Goal: Task Accomplishment & Management: Manage account settings

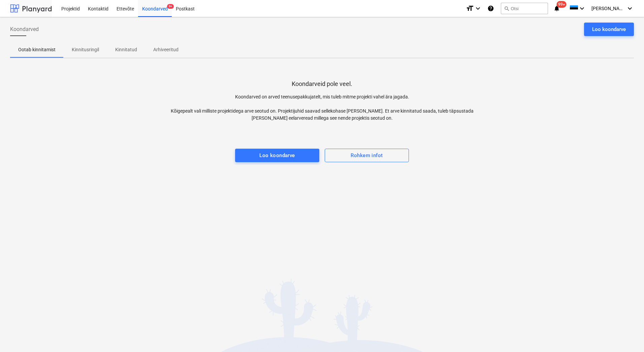
click at [26, 9] on div at bounding box center [31, 8] width 42 height 17
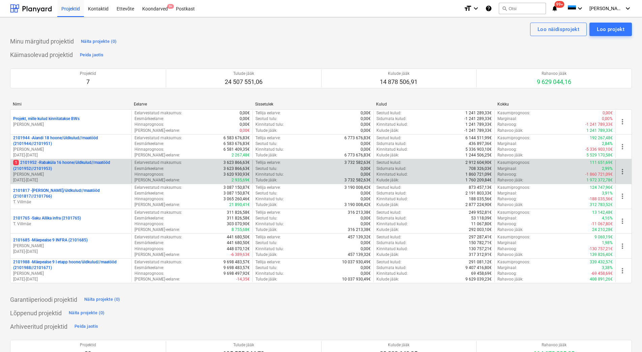
click at [82, 172] on p "[PERSON_NAME]" at bounding box center [71, 175] width 116 height 6
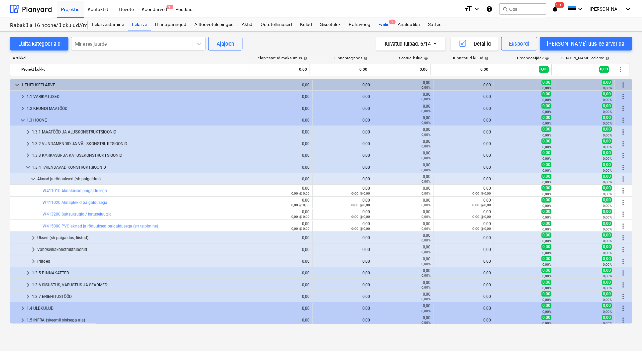
scroll to position [37, 0]
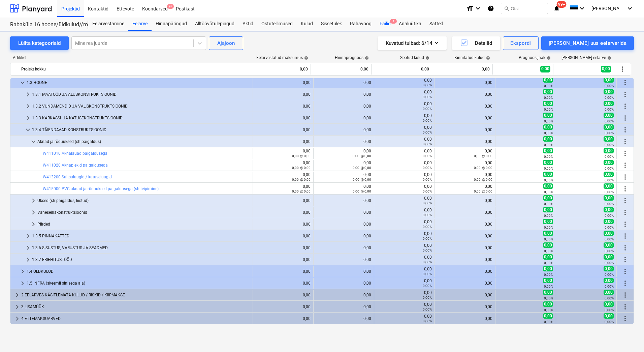
click at [383, 23] on div "Failid 1" at bounding box center [385, 23] width 19 height 13
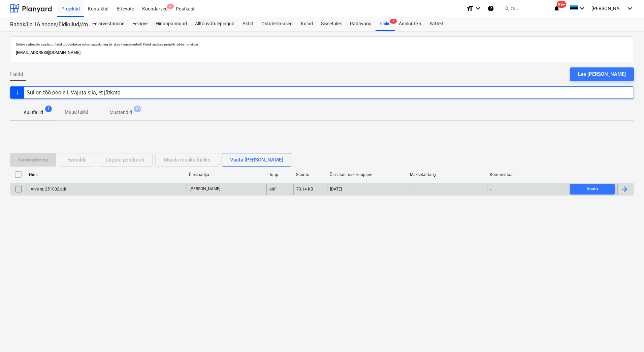
click at [96, 188] on div "Arve nr. 251002.pdf" at bounding box center [107, 189] width 160 height 11
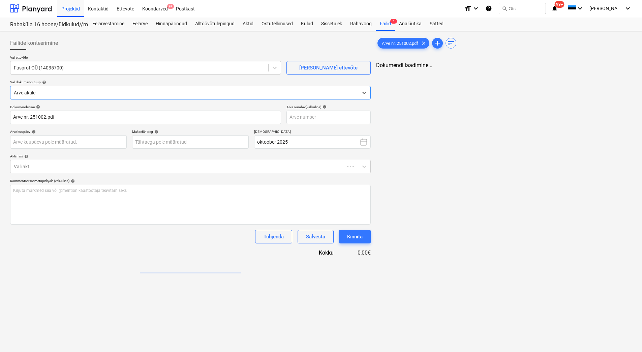
type input "Arve nr. 251002.pdf"
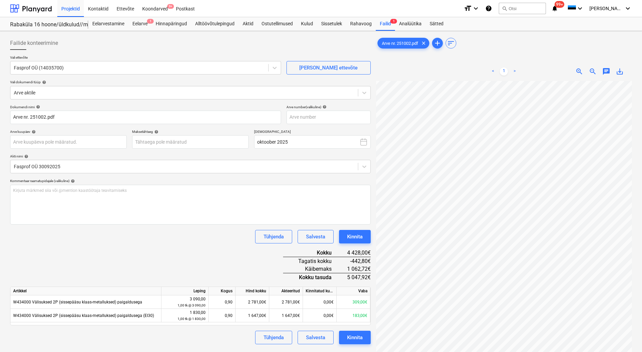
scroll to position [0, 52]
click at [59, 65] on div at bounding box center [139, 67] width 251 height 7
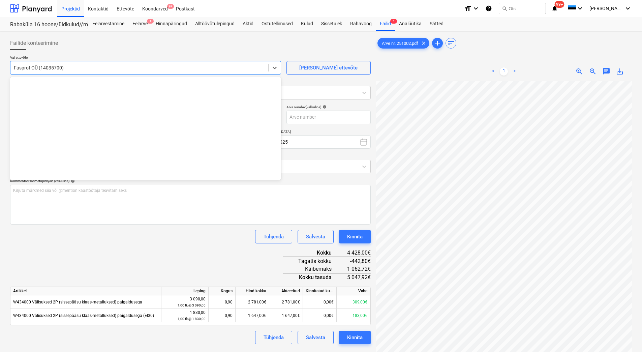
scroll to position [4234, 0]
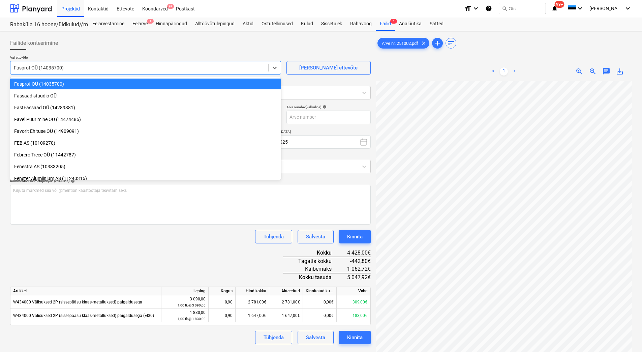
click at [59, 65] on div at bounding box center [139, 67] width 251 height 7
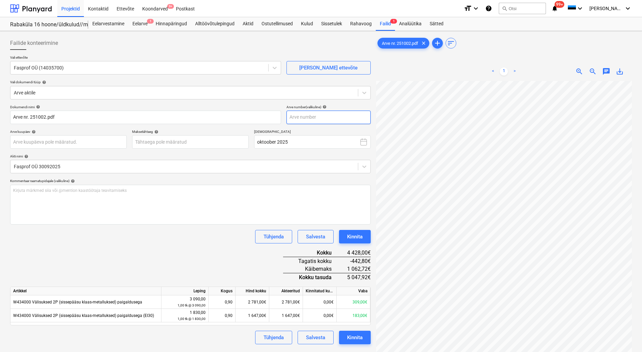
click at [319, 120] on input "text" at bounding box center [328, 117] width 84 height 13
type input "251002"
click at [221, 246] on div "Dokumendi nimi help Arve nr. 251002.pdf Arve number (valikuline) help 251002 Ar…" at bounding box center [190, 224] width 361 height 239
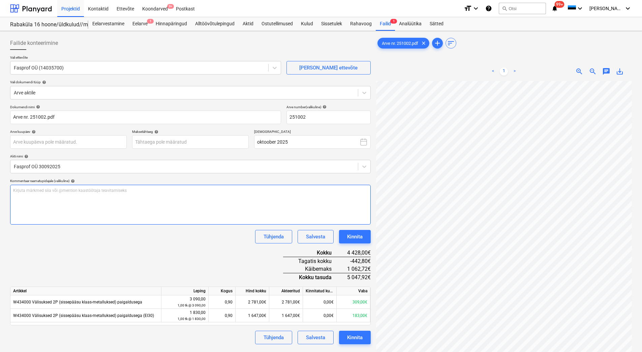
scroll to position [0, 52]
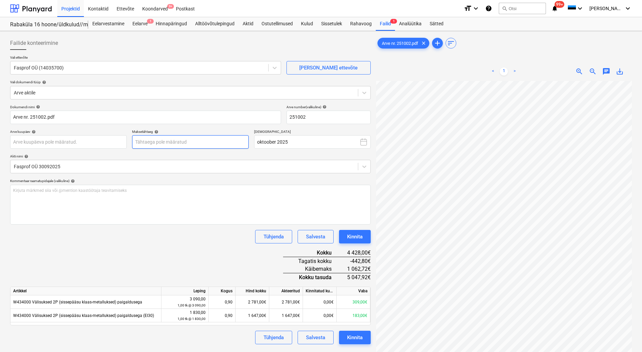
click at [188, 141] on body "Projektid Kontaktid Ettevõte Koondarved 9+ Postkast format_size keyboard_arrow_…" at bounding box center [321, 176] width 642 height 352
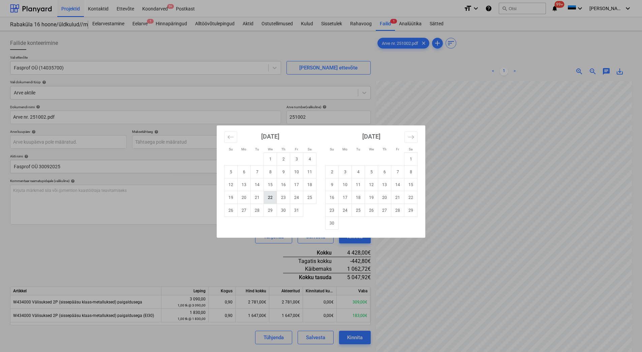
click at [273, 198] on td "22" at bounding box center [270, 197] width 13 height 13
type input "22 Oct 2025"
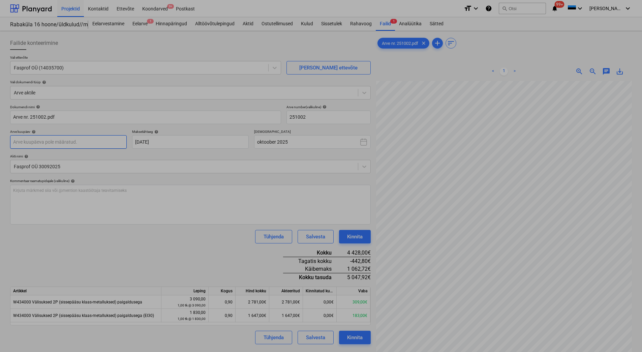
click at [70, 139] on body "Projektid Kontaktid Ettevõte Koondarved 9+ Postkast format_size keyboard_arrow_…" at bounding box center [321, 176] width 642 height 352
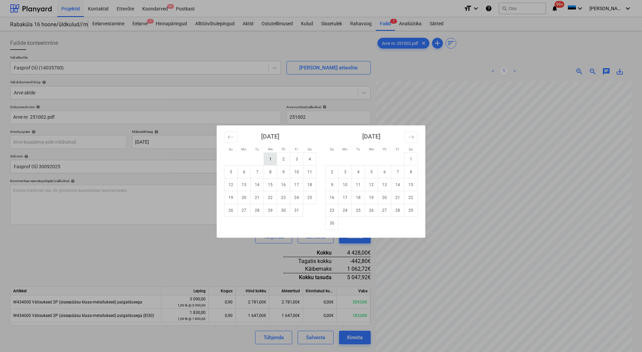
click at [272, 160] on td "1" at bounding box center [270, 159] width 13 height 13
type input "01 Oct 2025"
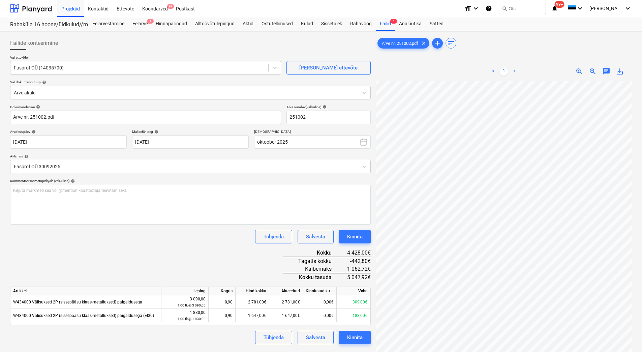
click at [180, 233] on div "Tühjenda Salvesta Kinnita" at bounding box center [190, 236] width 361 height 13
click at [363, 237] on button "Kinnita" at bounding box center [355, 236] width 32 height 13
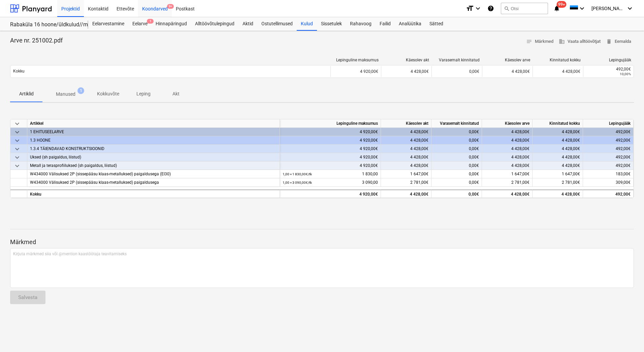
click at [161, 9] on div "Koondarved 9+" at bounding box center [155, 8] width 34 height 17
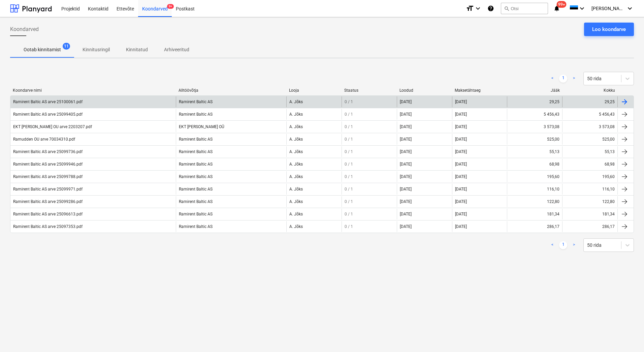
click at [47, 102] on div "Ramirent Baltic AS arve 25100061.pdf" at bounding box center [47, 101] width 69 height 5
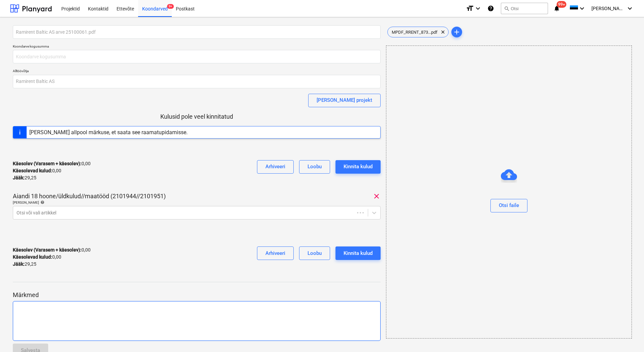
type input "29,25"
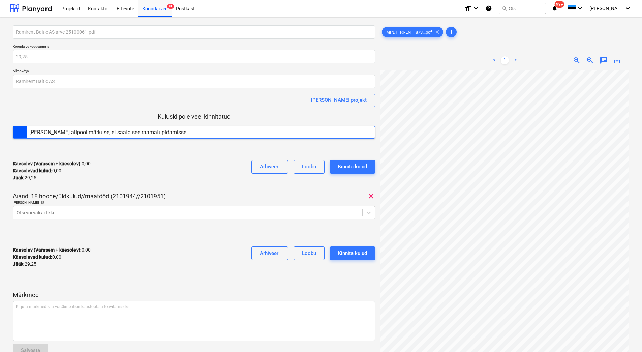
scroll to position [10, 56]
click at [54, 214] on div at bounding box center [188, 212] width 342 height 7
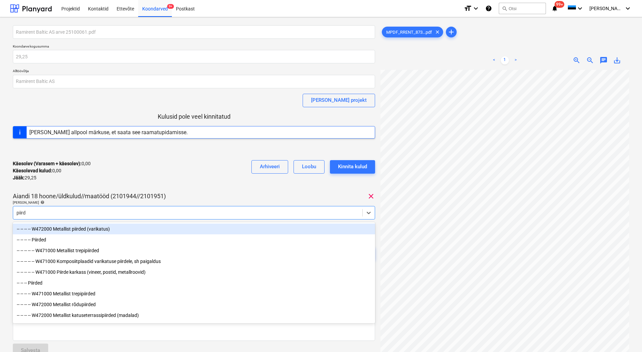
type input "piirde"
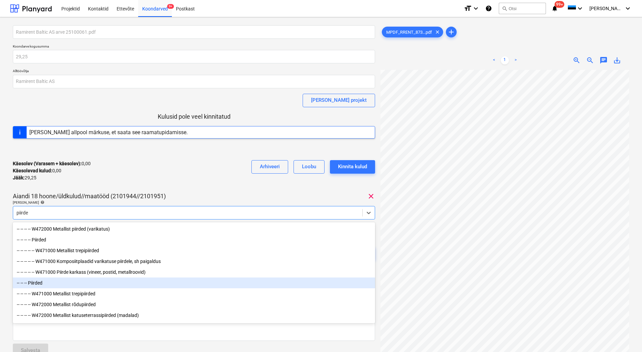
scroll to position [46, 0]
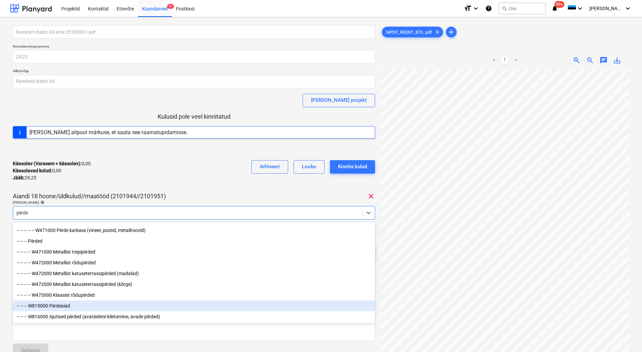
click at [69, 303] on div "-- -- -- W815000 Piirdeaiad" at bounding box center [194, 305] width 362 height 11
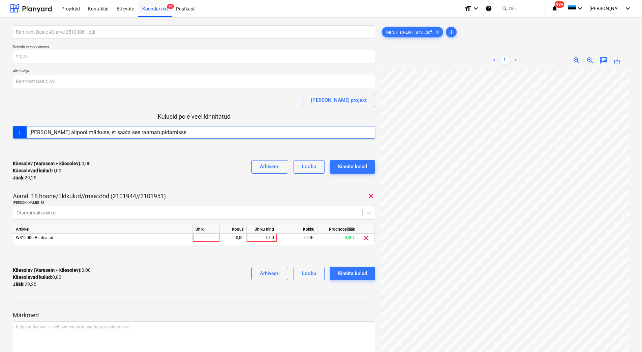
click at [135, 168] on div "Käesolev (Varasem + käesolev) : 0,00 Käesolevad kulud : 0,00 Jääk : 29,25 Arhiv…" at bounding box center [194, 171] width 362 height 32
click at [257, 238] on div "0,00" at bounding box center [261, 238] width 25 height 8
type input "29,25"
click at [218, 270] on div "Käesolev (Varasem + käesolev) : 0,00 Käesolevad kulud : 0,00 Jääk : 29,25 Arhiv…" at bounding box center [194, 277] width 362 height 32
click at [344, 275] on div "Kinnita kulud" at bounding box center [352, 273] width 29 height 9
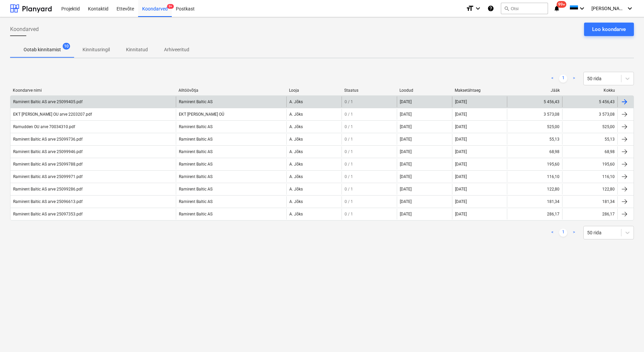
click at [25, 102] on div "Ramirent Baltic AS arve 25099405.pdf" at bounding box center [47, 101] width 69 height 5
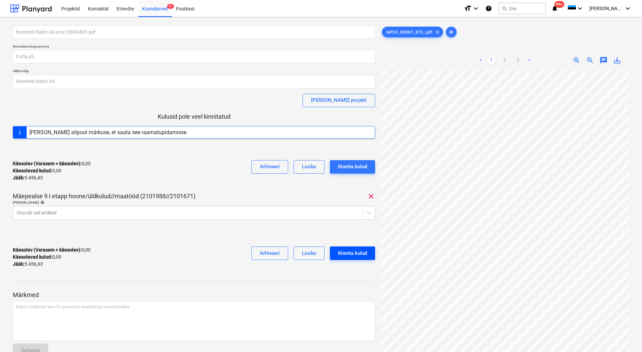
scroll to position [59, 0]
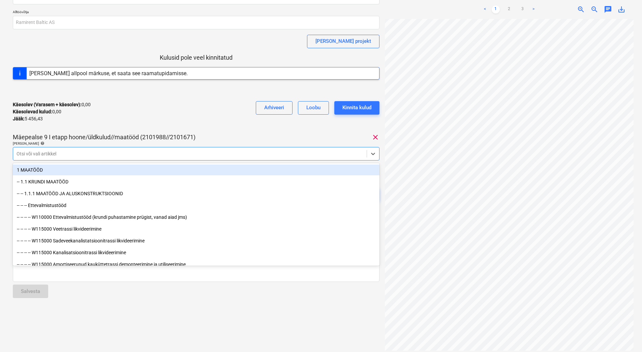
click at [72, 154] on div at bounding box center [190, 153] width 347 height 7
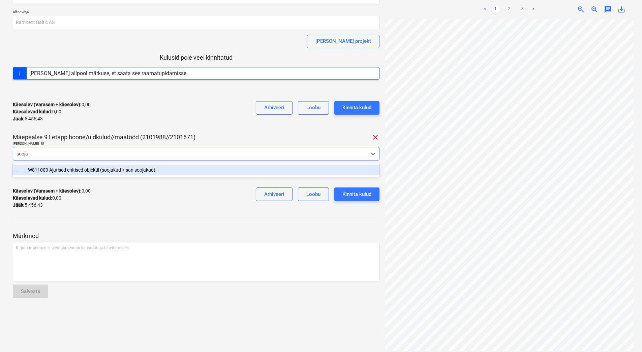
type input "soojak"
click at [89, 173] on div "-- -- -- W811000 Ajutised ehitised objektil (soojakud + san soojakud)" at bounding box center [196, 169] width 367 height 11
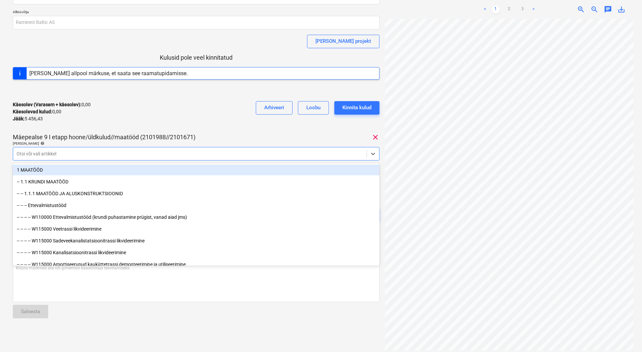
click at [111, 125] on div "Käesolev (Varasem + käesolev) : 0,00 Käesolevad kulud : 0,00 Jääk : 5 456,43 Ar…" at bounding box center [196, 112] width 367 height 32
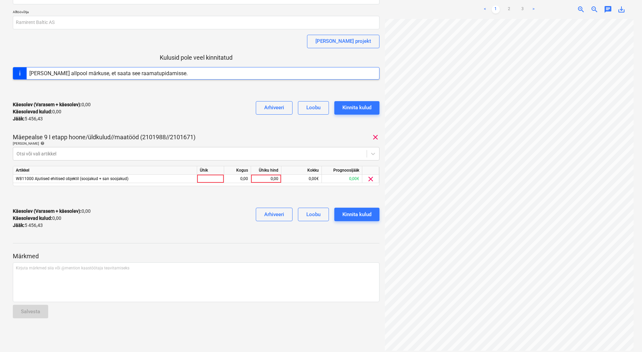
click at [190, 210] on div "Käesolev (Varasem + käesolev) : 0,00 Käesolevad kulud : 0,00 Jääk : 5 456,43 Ar…" at bounding box center [196, 218] width 367 height 32
click at [265, 178] on div "0,00" at bounding box center [266, 179] width 25 height 8
type input "5456,43"
click at [225, 197] on div at bounding box center [196, 196] width 367 height 11
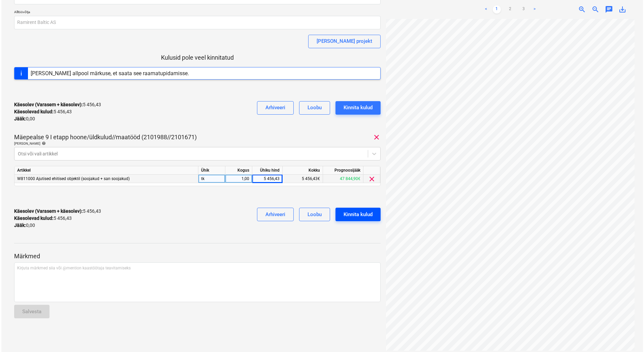
scroll to position [0, 56]
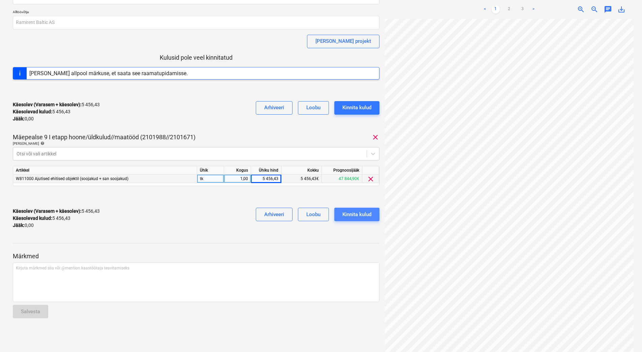
click at [351, 219] on button "Kinnita kulud" at bounding box center [356, 214] width 45 height 13
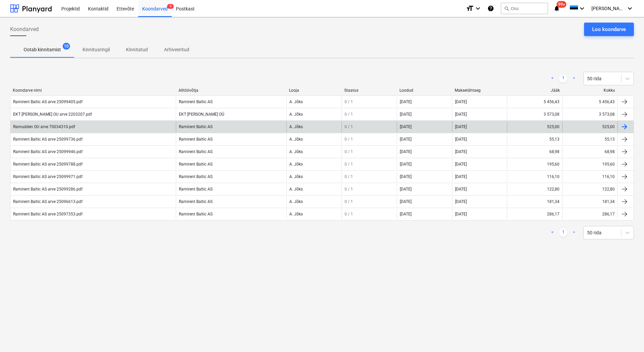
click at [43, 125] on div "Ramudden OU arve 70034310.pdf" at bounding box center [44, 126] width 62 height 5
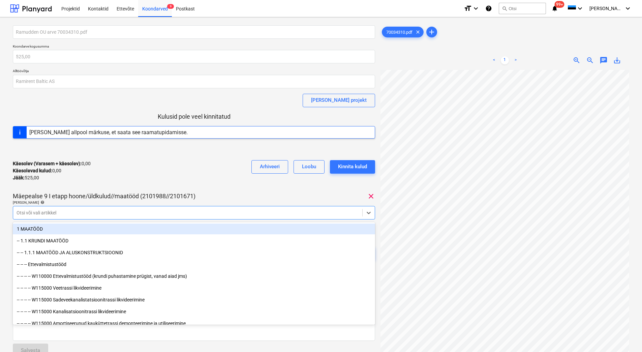
click at [93, 216] on div at bounding box center [188, 212] width 342 height 7
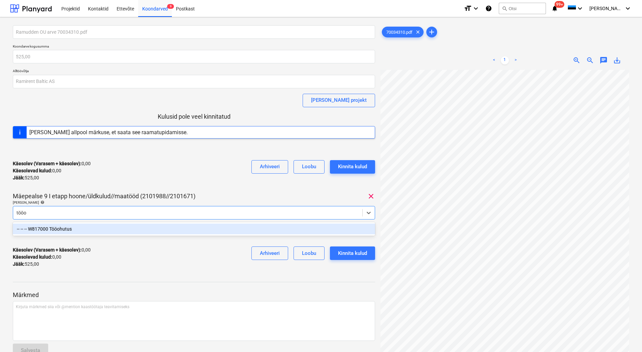
type input "tööoh"
click at [85, 230] on div "-- -- -- W817000 Tööohutus" at bounding box center [194, 228] width 362 height 11
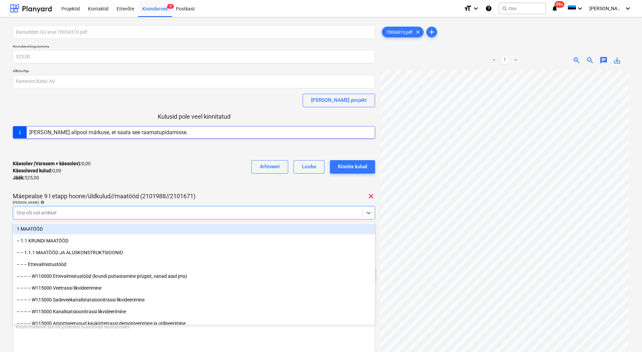
click at [150, 175] on div "Käesolev (Varasem + käesolev) : 0,00 Käesolevad kulud : 0,00 Jääk : 525,00 Arhi…" at bounding box center [194, 171] width 362 height 32
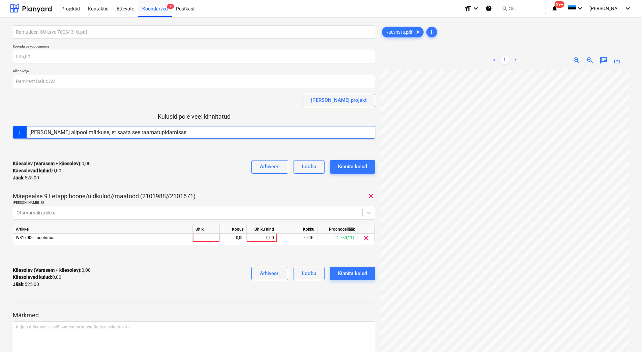
scroll to position [98, 51]
click at [264, 237] on div "0,00" at bounding box center [261, 238] width 25 height 8
type input "525"
click at [246, 261] on div "Käesolev (Varasem + käesolev) : 0,00 Käesolevad kulud : 0,00 Jääk : 525,00 Arhi…" at bounding box center [194, 277] width 362 height 32
click at [355, 276] on div "Kinnita kulud" at bounding box center [352, 273] width 29 height 9
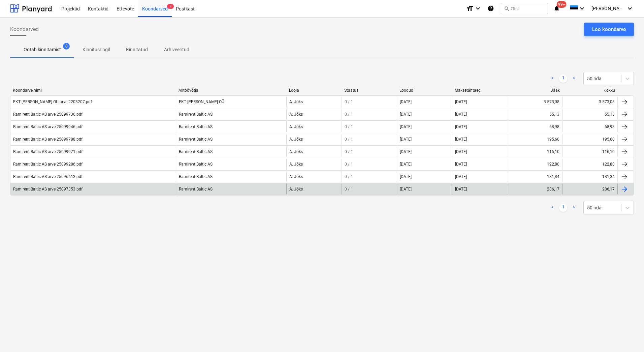
click at [38, 191] on div "Ramirent Baltic AS arve 25097353.pdf" at bounding box center [92, 189] width 165 height 11
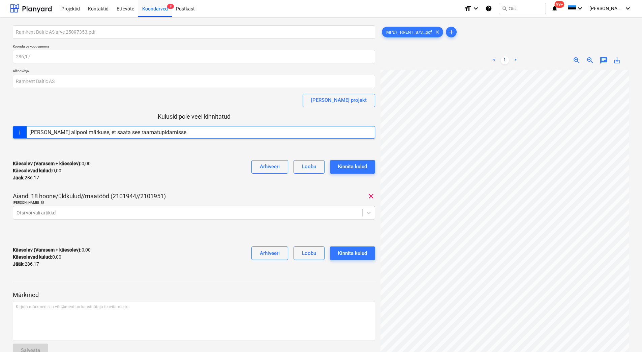
scroll to position [0, 56]
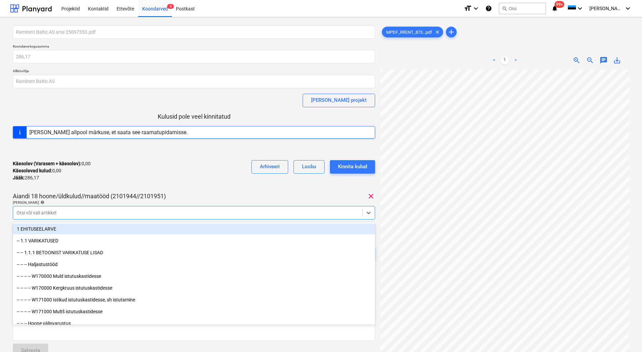
click at [42, 213] on div at bounding box center [188, 212] width 342 height 7
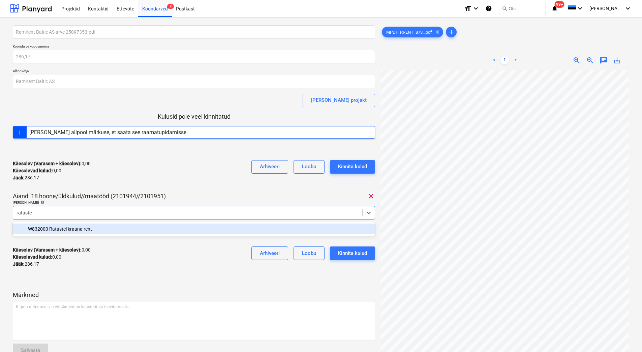
type input "ratastel"
click at [60, 230] on div "-- -- -- W832000 Ratastel kraana rent" at bounding box center [194, 228] width 362 height 11
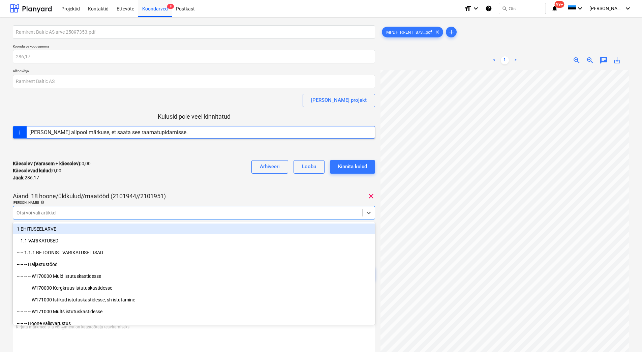
click at [173, 180] on div "Käesolev (Varasem + käesolev) : 0,00 Käesolevad kulud : 0,00 Jääk : 286,17 Arhi…" at bounding box center [194, 171] width 362 height 32
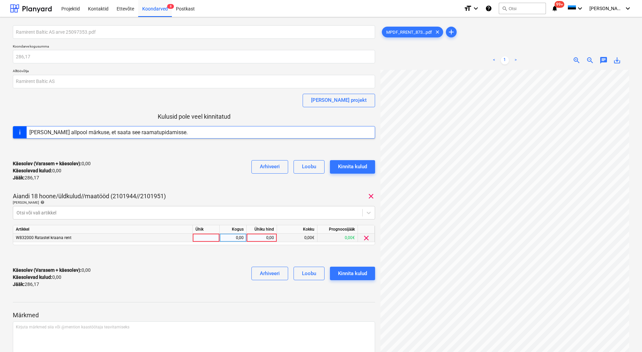
click at [266, 238] on div "0,00" at bounding box center [261, 238] width 25 height 8
type input "286,17"
click at [188, 256] on div at bounding box center [194, 255] width 362 height 11
click at [360, 273] on div "Kinnita kulud" at bounding box center [352, 273] width 29 height 9
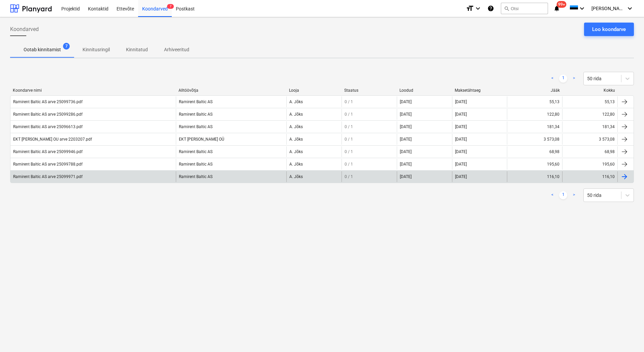
click at [70, 178] on div "Ramirent Baltic AS arve 25099971.pdf" at bounding box center [47, 176] width 69 height 5
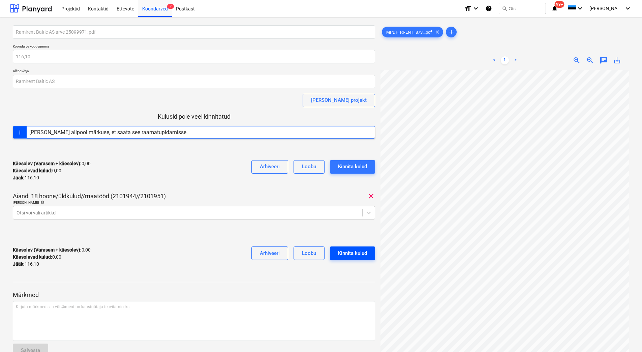
scroll to position [53, 43]
click at [64, 212] on div at bounding box center [188, 212] width 342 height 7
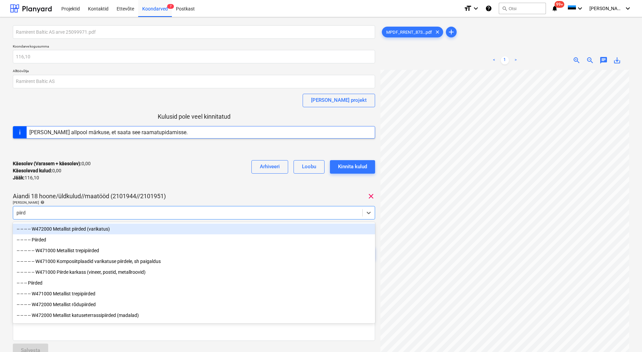
type input "piirde"
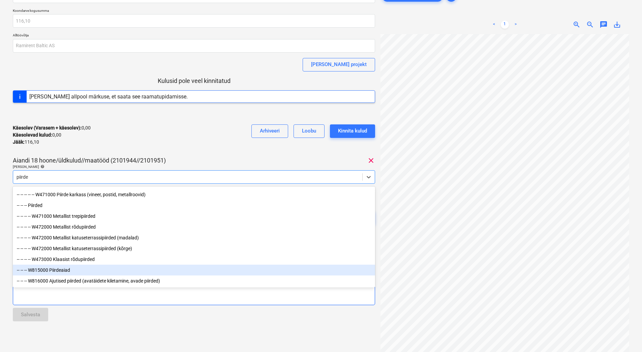
scroll to position [59, 0]
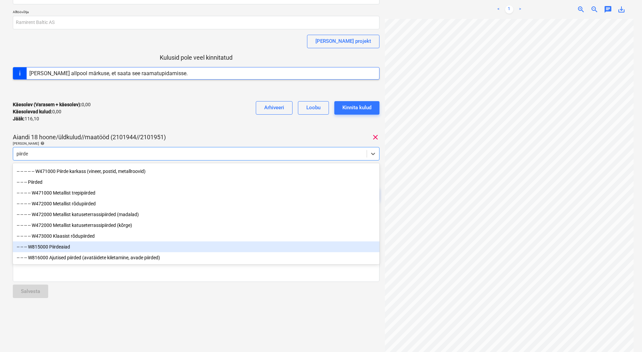
click at [71, 249] on div "-- -- -- W815000 Piirdeaiad" at bounding box center [196, 246] width 367 height 11
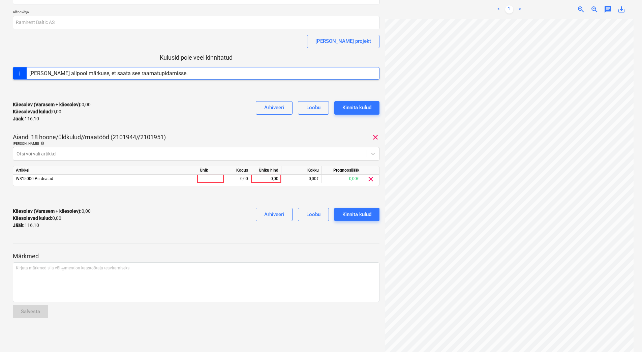
click at [148, 120] on div "Käesolev (Varasem + käesolev) : 0,00 Käesolevad kulud : 0,00 Jääk : 116,10 Arhi…" at bounding box center [196, 112] width 367 height 32
click at [336, 156] on div at bounding box center [190, 153] width 347 height 7
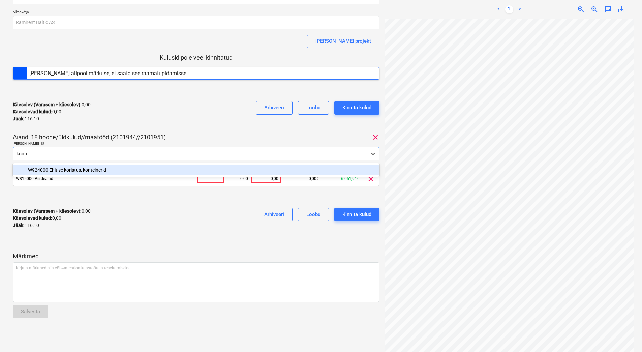
type input "kontein"
click at [121, 169] on div "-- -- -- W924000 Ehitise koristus, konteinerid" at bounding box center [196, 169] width 367 height 11
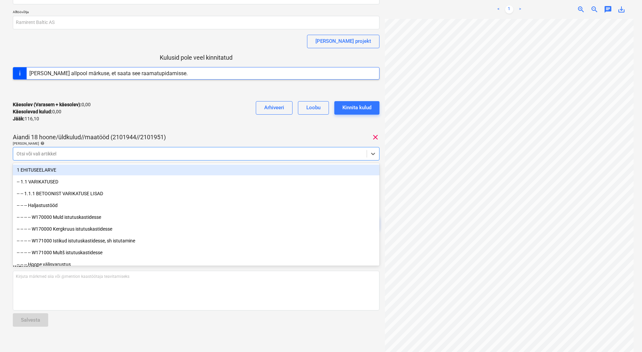
click at [172, 124] on div "Käesolev (Varasem + käesolev) : 0,00 Käesolevad kulud : 0,00 Jääk : 116,10 Arhi…" at bounding box center [196, 112] width 367 height 32
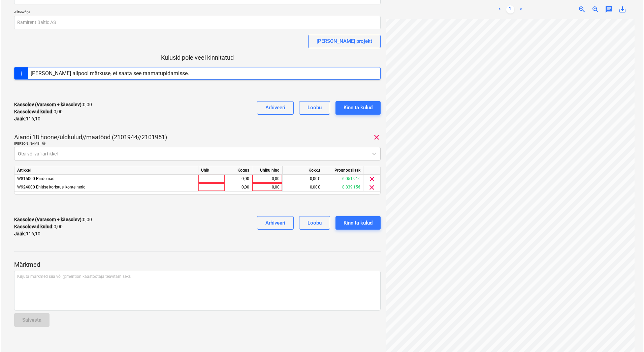
scroll to position [56, 56]
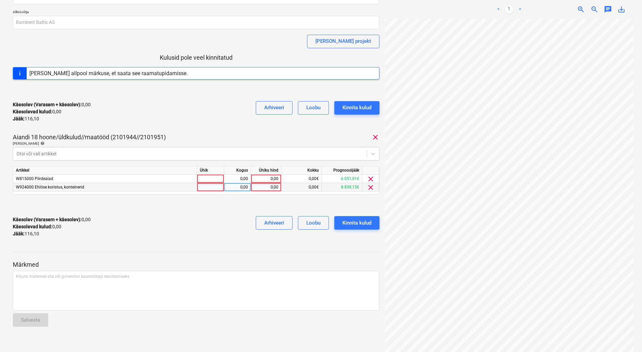
click at [267, 187] on div "0,00" at bounding box center [266, 187] width 25 height 8
type input "55"
click at [265, 176] on div "0,00" at bounding box center [266, 179] width 25 height 8
type input "61,10"
click at [208, 221] on div "Käesolev (Varasem + käesolev) : 116,10 Käesolevad kulud : 116,10 Jääk : 0,00 Ar…" at bounding box center [196, 227] width 367 height 32
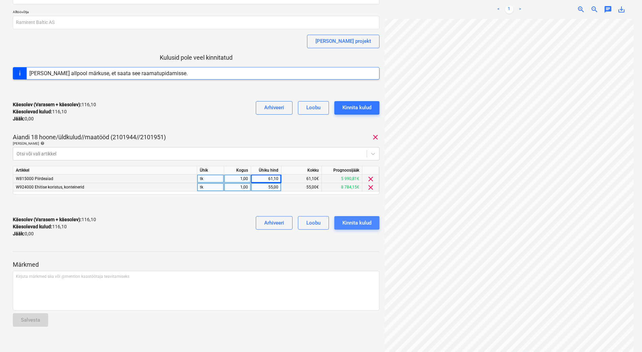
click at [367, 225] on div "Kinnita kulud" at bounding box center [356, 222] width 29 height 9
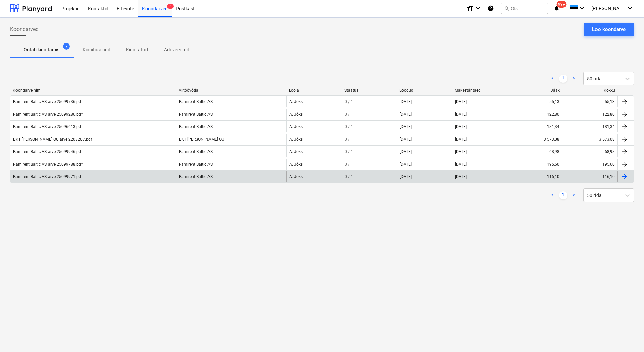
click at [57, 177] on div "Ramirent Baltic AS arve 25099971.pdf" at bounding box center [47, 176] width 69 height 5
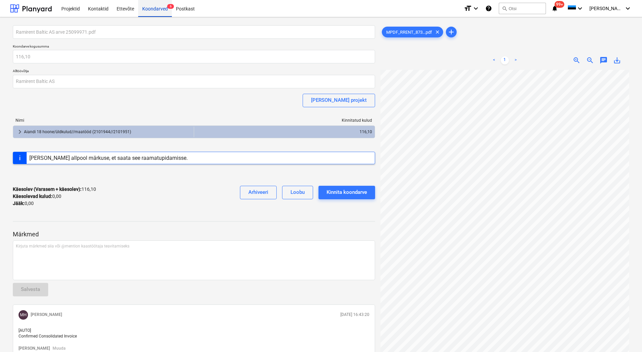
click at [143, 8] on div "Koondarved 6" at bounding box center [155, 8] width 34 height 17
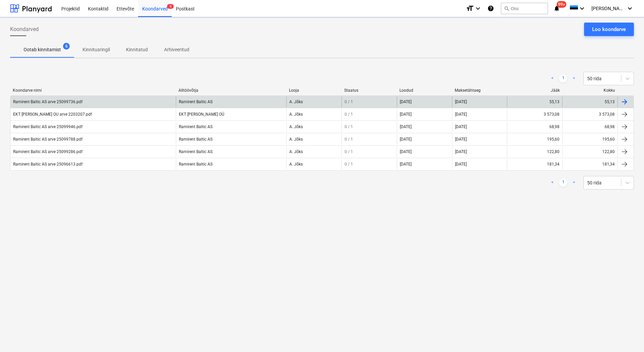
click at [45, 102] on div "Ramirent Baltic AS arve 25099736.pdf" at bounding box center [47, 101] width 69 height 5
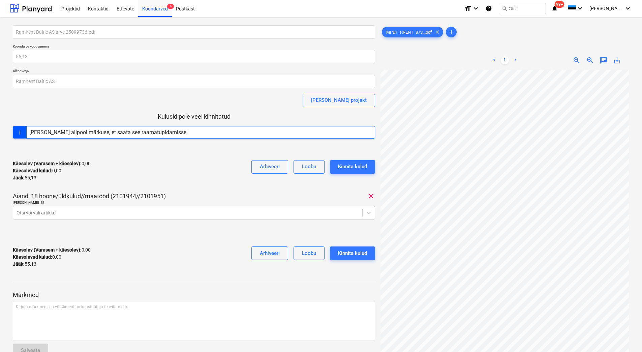
scroll to position [2, 56]
click at [56, 211] on div at bounding box center [188, 212] width 342 height 7
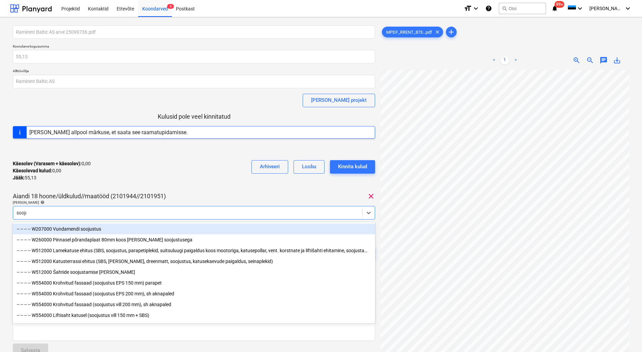
type input "soojak"
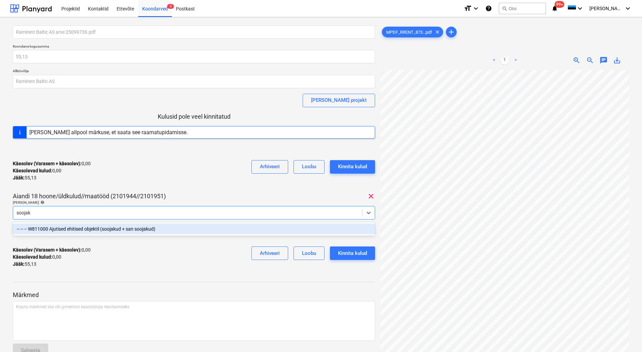
click at [64, 228] on div "-- -- -- W811000 Ajutised ehitised objektil (soojakud + san soojakud)" at bounding box center [194, 228] width 362 height 11
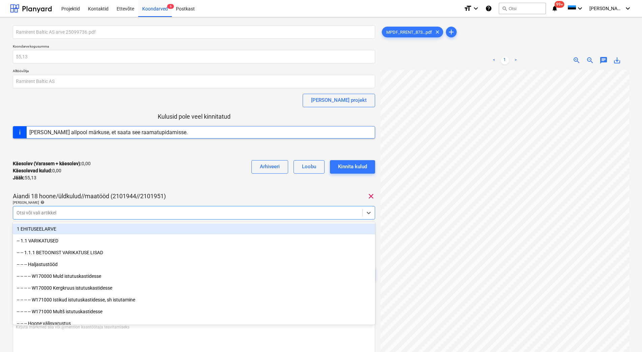
click at [91, 176] on div "Käesolev (Varasem + käesolev) : 0,00 Käesolevad kulud : 0,00 Jääk : 55,13 Arhiv…" at bounding box center [194, 171] width 362 height 32
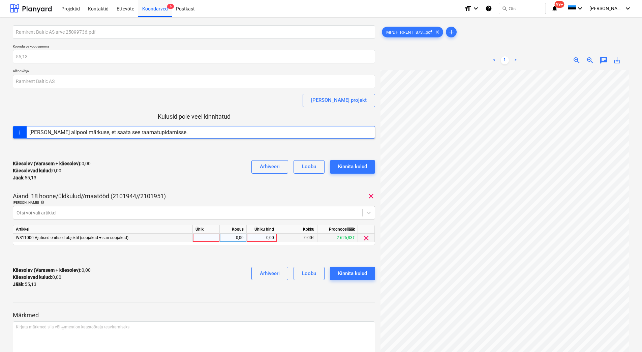
click at [257, 237] on div "0,00" at bounding box center [261, 238] width 25 height 8
type input "55,13"
click at [227, 269] on div "Käesolev (Varasem + käesolev) : 0,00 Käesolevad kulud : 0,00 Jääk : 55,13 Arhiv…" at bounding box center [194, 277] width 362 height 32
click at [337, 271] on button "Kinnita kulud" at bounding box center [352, 273] width 45 height 13
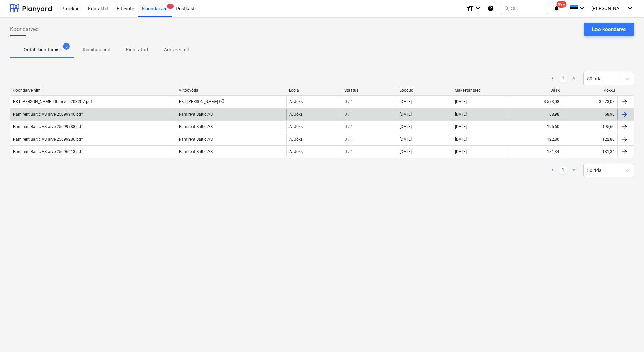
click at [52, 114] on div "Ramirent Baltic AS arve 25099946.pdf" at bounding box center [47, 114] width 69 height 5
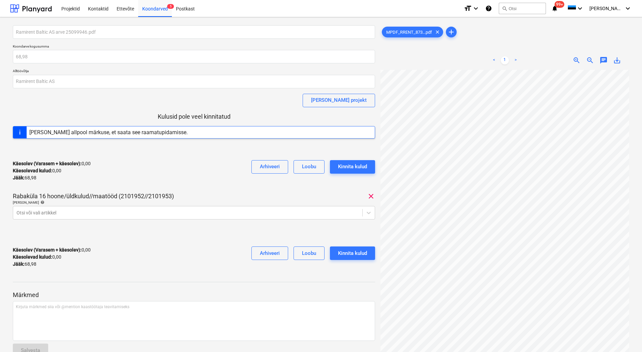
scroll to position [0, 53]
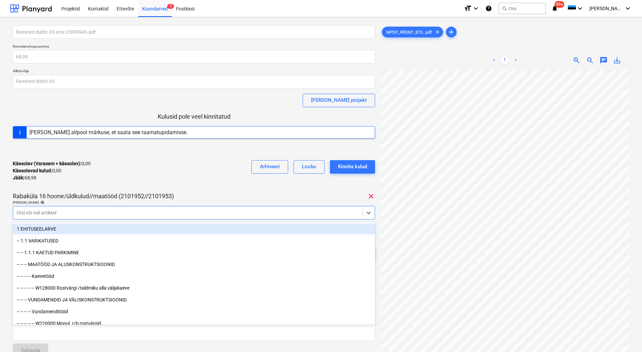
click at [96, 216] on div at bounding box center [188, 212] width 342 height 7
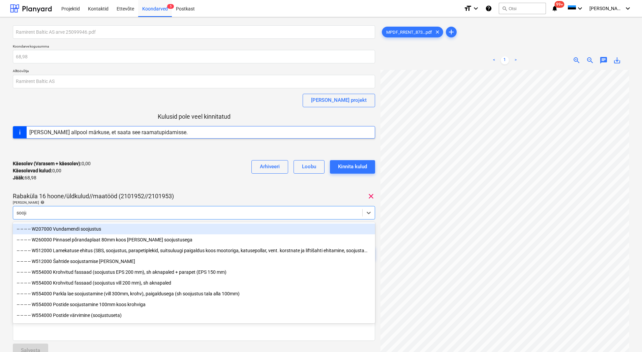
type input "soojak"
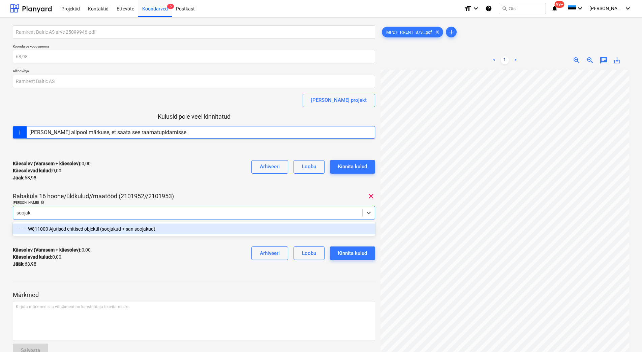
click at [102, 229] on div "-- -- -- W811000 Ajutised ehitised objektil (soojakud + san soojakud)" at bounding box center [194, 228] width 362 height 11
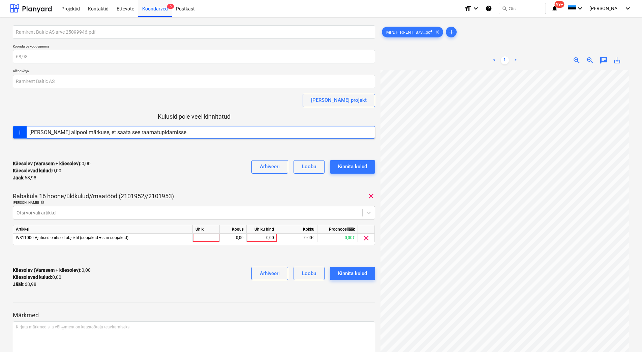
click at [117, 188] on div "Ramirent Baltic AS arve 25099946.pdf Koondarve kogusumma 68,98 Alltöövõtja Rami…" at bounding box center [194, 159] width 362 height 268
click at [131, 213] on div at bounding box center [188, 212] width 342 height 7
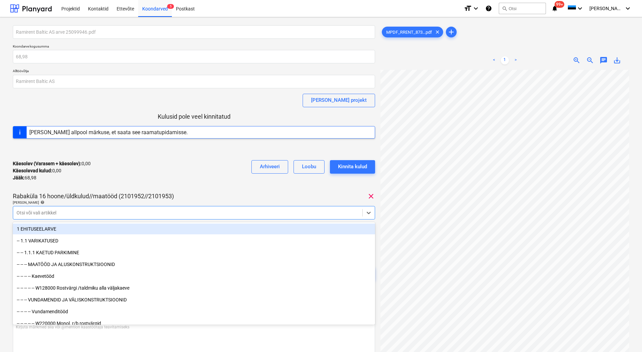
type input "ü"
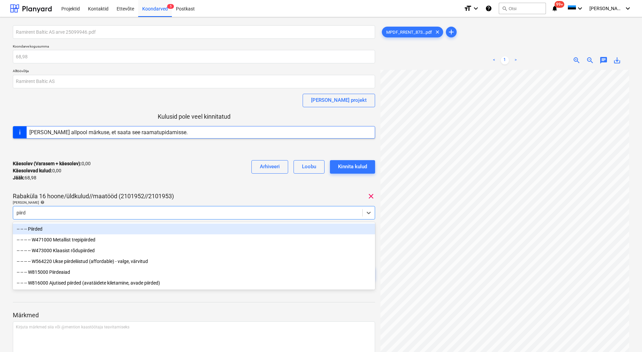
type input "piirde"
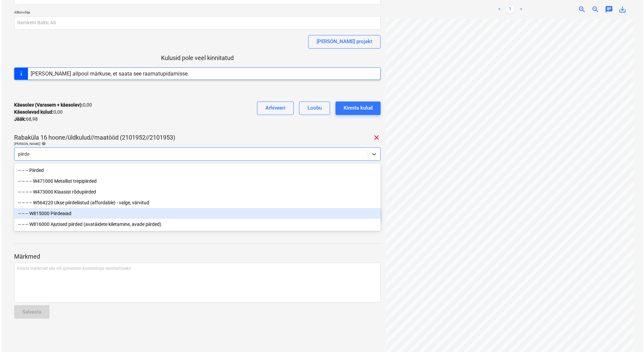
scroll to position [59, 0]
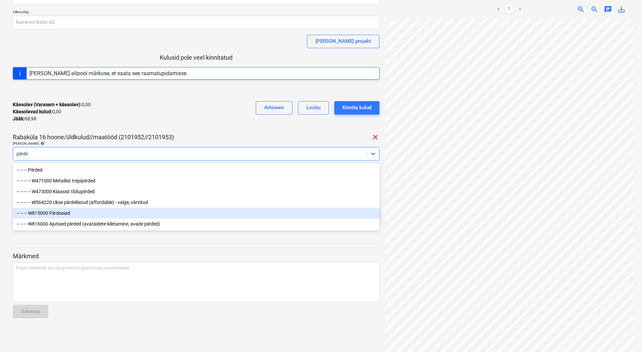
click at [68, 212] on div "-- -- -- W815000 Piirdeaiad" at bounding box center [196, 213] width 367 height 11
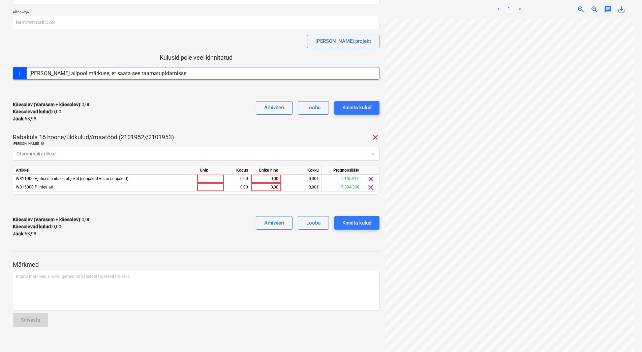
click at [97, 111] on div "Käesolev (Varasem + käesolev) : 0,00 Käesolevad kulud : 0,00 Jääk : 68,98 Arhiv…" at bounding box center [196, 112] width 367 height 32
click at [263, 179] on div "0,00" at bounding box center [266, 179] width 25 height 8
type input "55"
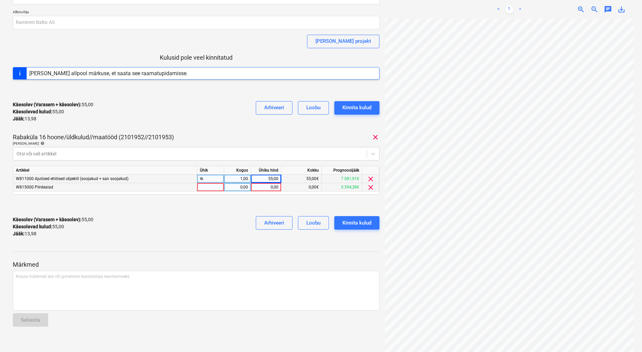
click at [266, 188] on div "0,00" at bounding box center [266, 187] width 25 height 8
type input "13,98"
click at [200, 223] on div "Käesolev (Varasem + käesolev) : 55,00 Käesolevad kulud : 55,00 Jääk : 13,98 Arh…" at bounding box center [196, 227] width 367 height 32
click at [349, 226] on div "Kinnita kulud" at bounding box center [356, 222] width 29 height 9
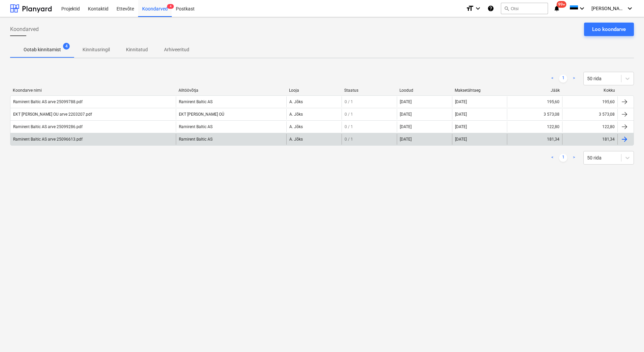
click at [64, 138] on div "Ramirent Baltic AS arve 25096613.pdf" at bounding box center [47, 139] width 69 height 5
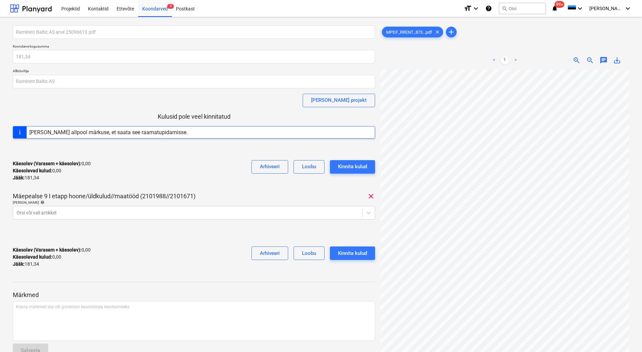
scroll to position [0, 56]
click at [64, 210] on div at bounding box center [188, 212] width 342 height 7
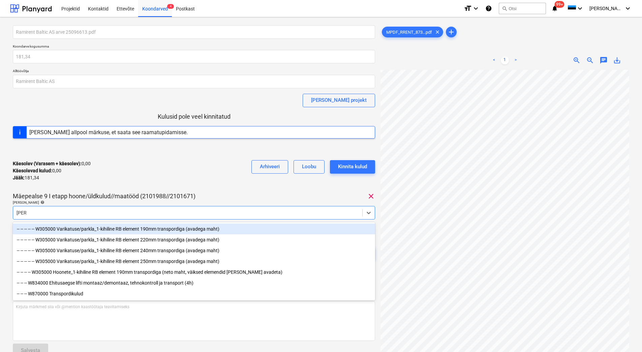
type input "trans"
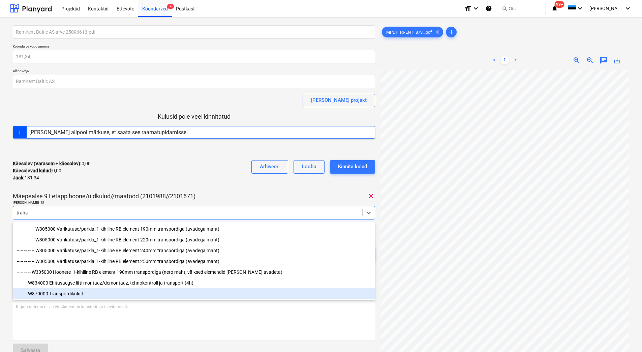
click at [90, 299] on div "-- -- -- W870000 Transpordikulud" at bounding box center [194, 293] width 362 height 11
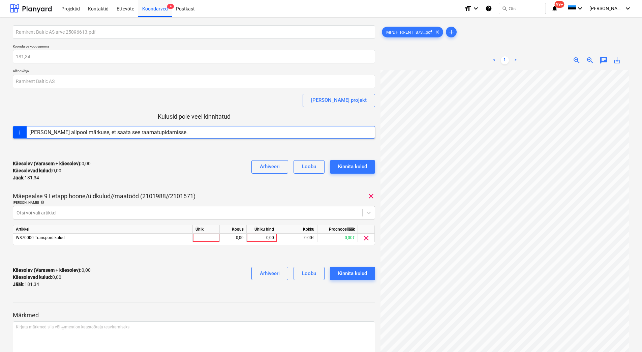
click at [172, 160] on div "Käesolev (Varasem + käesolev) : 0,00 Käesolevad kulud : 0,00 Jääk : 181,34 Arhi…" at bounding box center [194, 171] width 362 height 32
click at [263, 238] on div "0,00" at bounding box center [261, 238] width 25 height 8
type input "1"
click at [209, 216] on div at bounding box center [188, 212] width 342 height 7
click at [114, 215] on div at bounding box center [188, 212] width 342 height 7
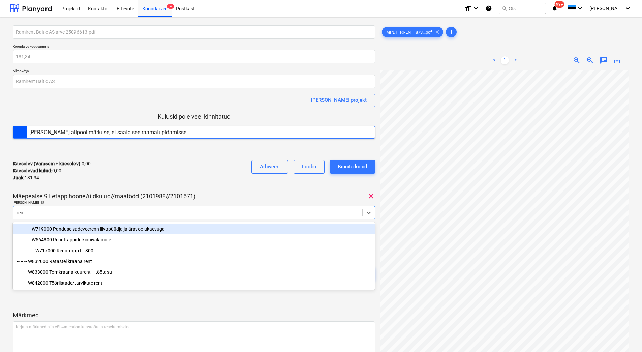
type input "rent"
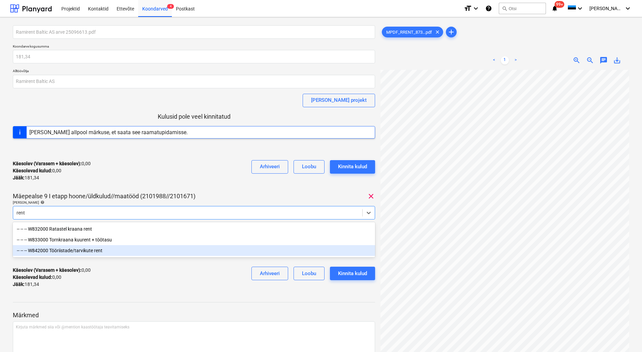
click at [86, 250] on div "-- -- -- W842000 Tööriistade/tarvikute rent" at bounding box center [194, 250] width 362 height 11
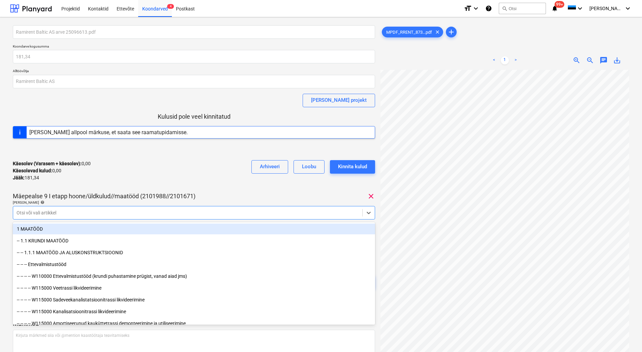
click at [144, 176] on div "Käesolev (Varasem + käesolev) : 0,00 Käesolevad kulud : 0,00 Jääk : 181,34 Arhi…" at bounding box center [194, 171] width 362 height 32
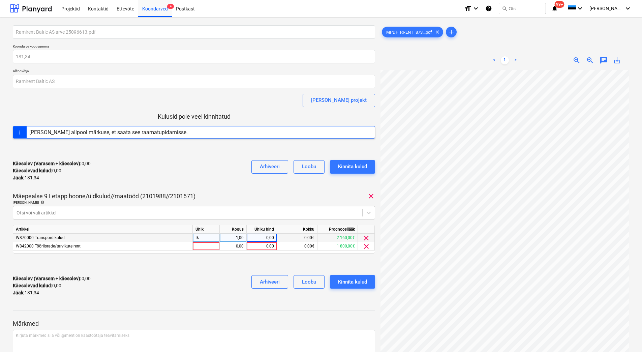
click at [364, 238] on span "clear" at bounding box center [366, 238] width 8 height 8
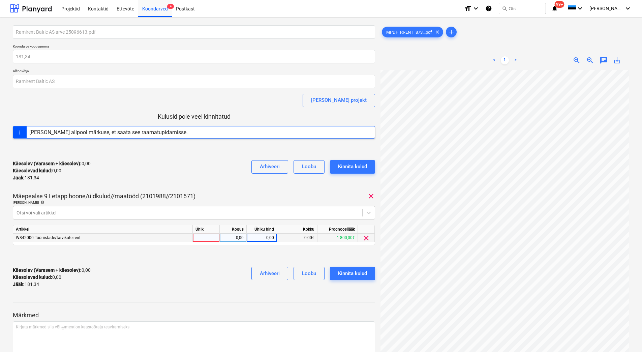
click at [258, 237] on div "0,00" at bounding box center [261, 238] width 25 height 8
type input "181,34"
click at [216, 261] on div "Käesolev (Varasem + käesolev) : 0,00 Käesolevad kulud : 0,00 Jääk : 181,34 Arhi…" at bounding box center [194, 277] width 362 height 32
click at [362, 277] on div "Kinnita kulud" at bounding box center [352, 273] width 29 height 9
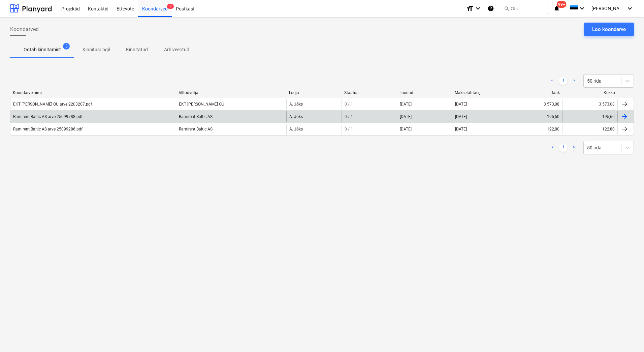
click at [63, 118] on div "Ramirent Baltic AS arve 25099788.pdf" at bounding box center [47, 116] width 69 height 5
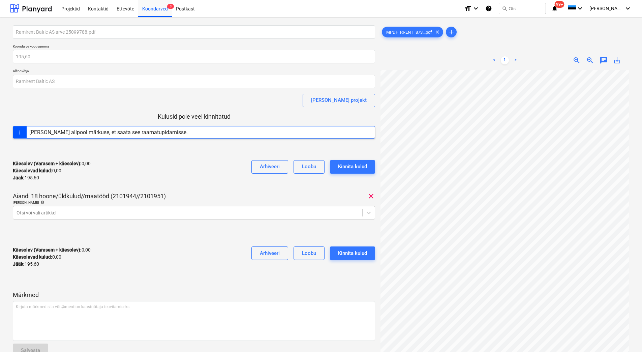
scroll to position [0, 56]
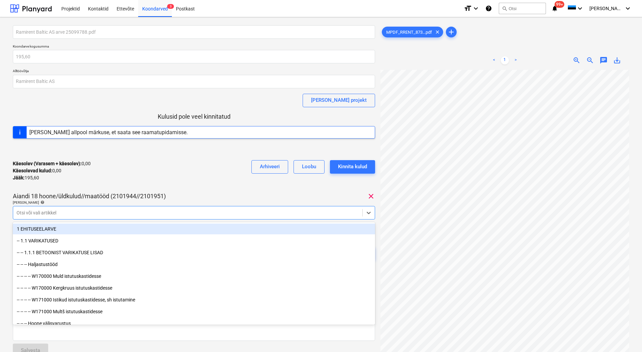
click at [103, 214] on div at bounding box center [188, 212] width 342 height 7
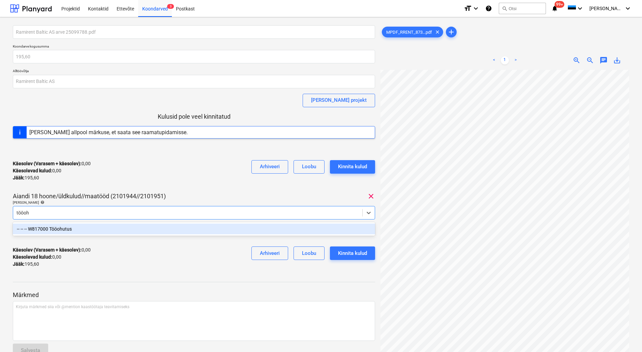
type input "tööohu"
click at [99, 233] on div "-- -- -- W817000 Tööohutus" at bounding box center [194, 228] width 362 height 11
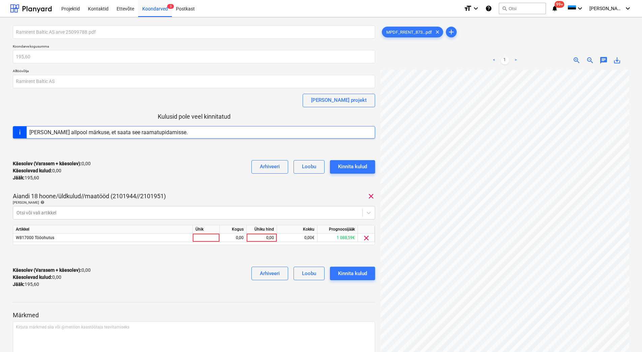
click at [142, 181] on div "Käesolev (Varasem + käesolev) : 0,00 Käesolevad kulud : 0,00 Jääk : 195,60 Arhi…" at bounding box center [194, 171] width 362 height 32
click at [258, 238] on div "0,00" at bounding box center [261, 238] width 25 height 8
type input "195,60"
click at [211, 258] on div at bounding box center [194, 255] width 362 height 11
click at [357, 274] on div "Kinnita kulud" at bounding box center [352, 273] width 29 height 9
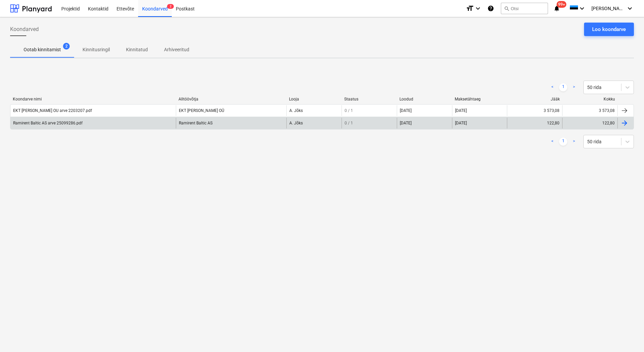
click at [69, 122] on div "Ramirent Baltic AS arve 25099286.pdf" at bounding box center [47, 123] width 69 height 5
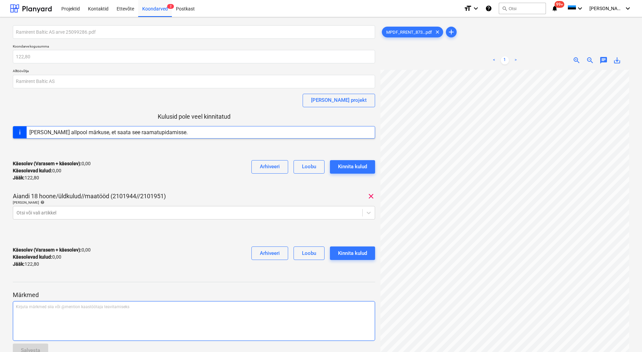
scroll to position [61, 56]
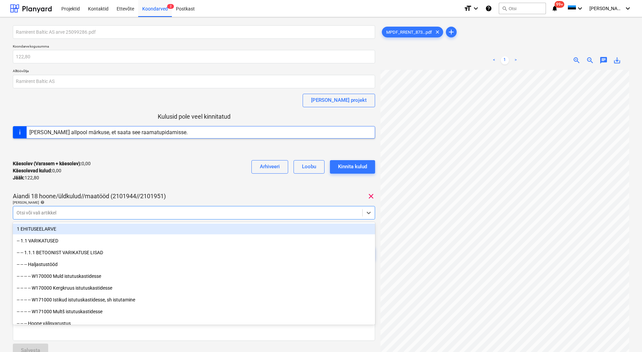
click at [150, 215] on div at bounding box center [188, 212] width 342 height 7
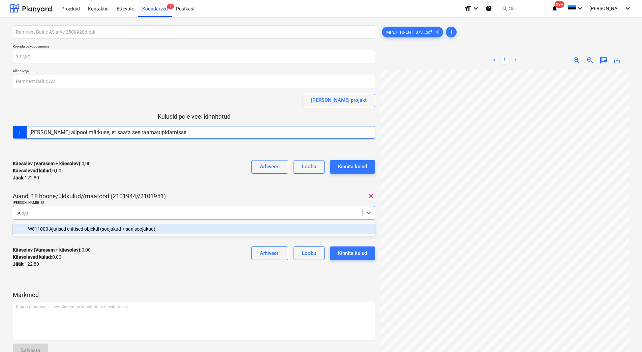
type input "soojak"
click at [144, 230] on div "-- -- -- W811000 Ajutised ehitised objektil (soojakud + san soojakud)" at bounding box center [194, 228] width 362 height 11
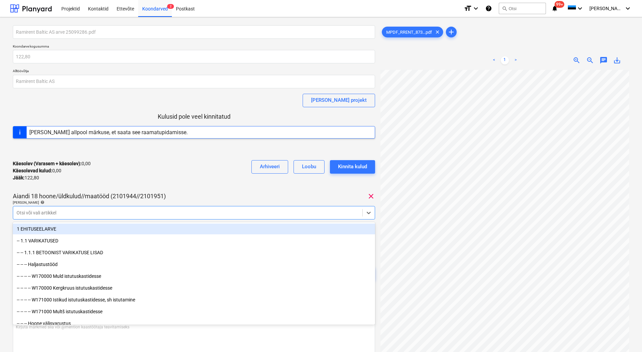
click at [186, 182] on div "Käesolev (Varasem + käesolev) : 0,00 Käesolevad kulud : 0,00 Jääk : 122,80 Arhi…" at bounding box center [194, 171] width 362 height 32
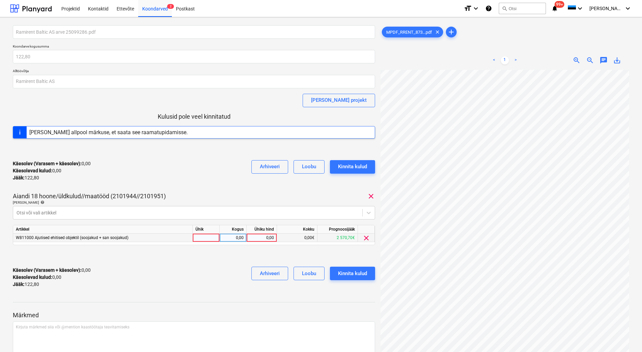
click at [255, 238] on div "0,00" at bounding box center [261, 238] width 25 height 8
type input "100"
click at [228, 276] on div "Käesolev (Varasem + käesolev) : 100,00 Käesolevad kulud : 100,00 Jääk : 22,80 A…" at bounding box center [194, 277] width 362 height 32
click at [108, 215] on div at bounding box center [188, 212] width 342 height 7
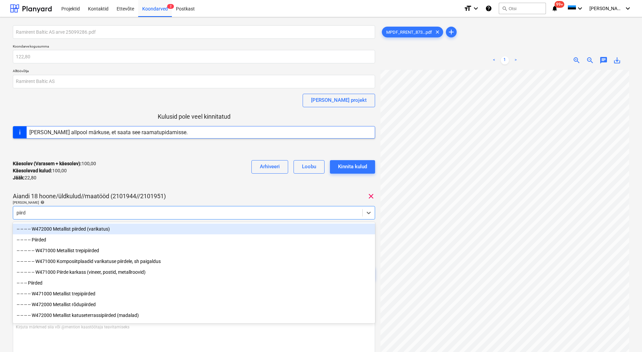
type input "piirde"
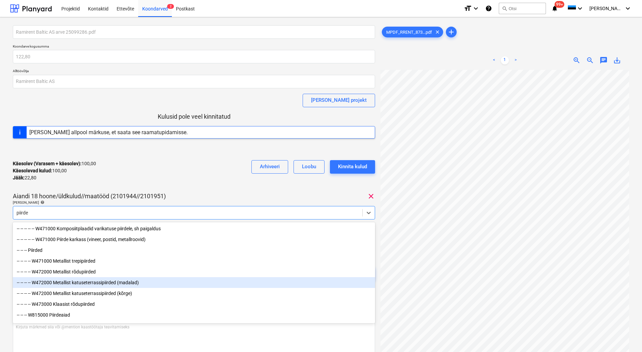
scroll to position [46, 0]
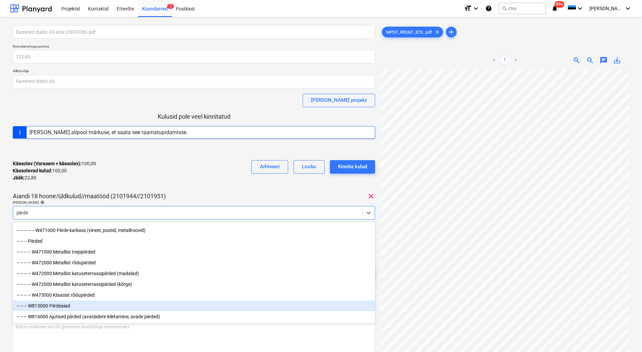
click at [67, 304] on div "-- -- -- W815000 Piirdeaiad" at bounding box center [194, 305] width 362 height 11
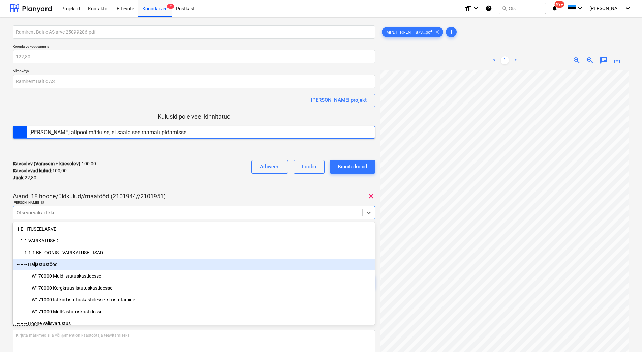
click at [167, 165] on div "Käesolev (Varasem + käesolev) : 100,00 Käesolevad kulud : 100,00 Jääk : 22,80 A…" at bounding box center [194, 171] width 362 height 32
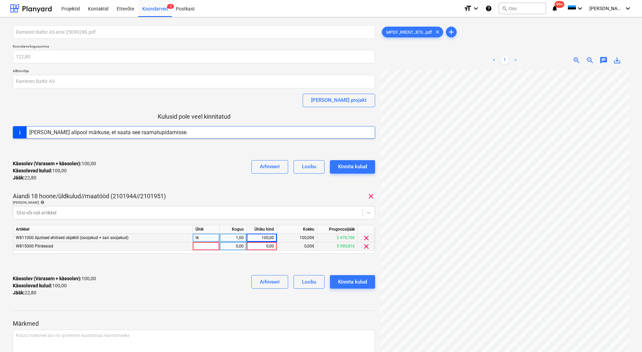
click at [263, 247] on div "0,00" at bounding box center [261, 246] width 25 height 8
type input "22,80"
click at [224, 277] on div "Käesolev (Varasem + käesolev) : 100,00 Käesolevad kulud : 100,00 Jääk : 22,80 A…" at bounding box center [194, 286] width 362 height 32
click at [353, 278] on div "Kinnita kulud" at bounding box center [352, 281] width 29 height 9
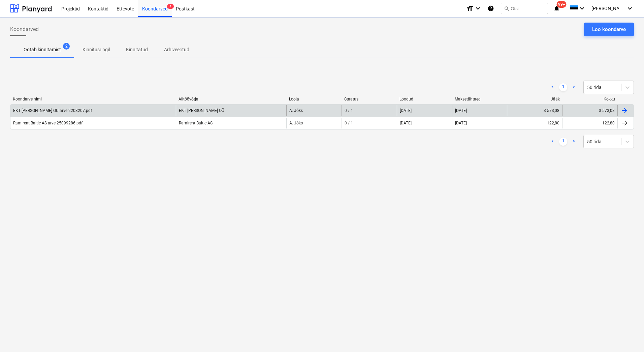
click at [39, 114] on div "EKT Teed OU arve 2203207.pdf" at bounding box center [92, 110] width 165 height 11
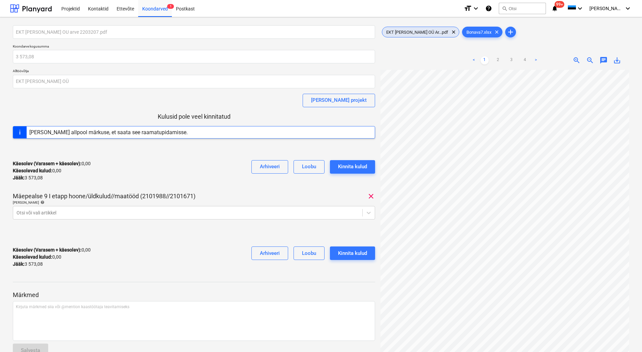
click at [405, 33] on span "EKT Teed OÜ Ar...pdf" at bounding box center [417, 32] width 70 height 5
click at [35, 212] on div at bounding box center [188, 212] width 342 height 7
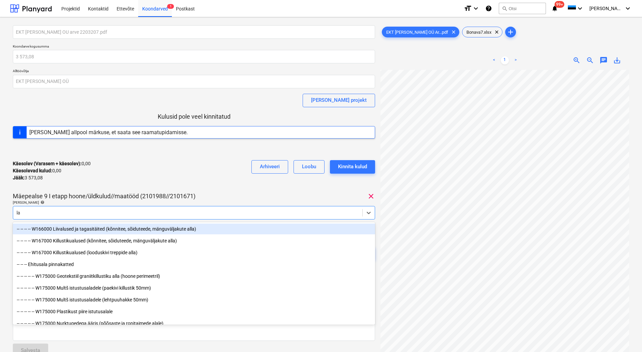
type input "lao"
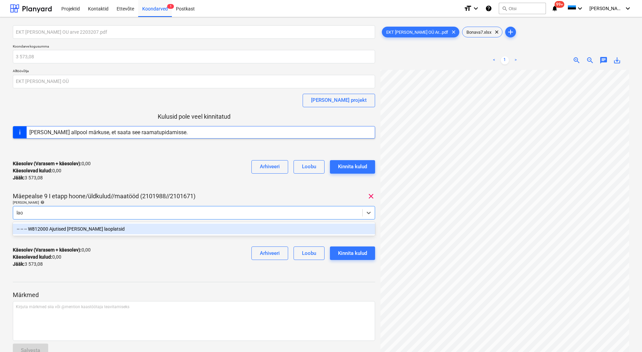
click at [81, 228] on div "-- -- -- W812000 Ajutised teed ja laoplatsid" at bounding box center [194, 228] width 362 height 11
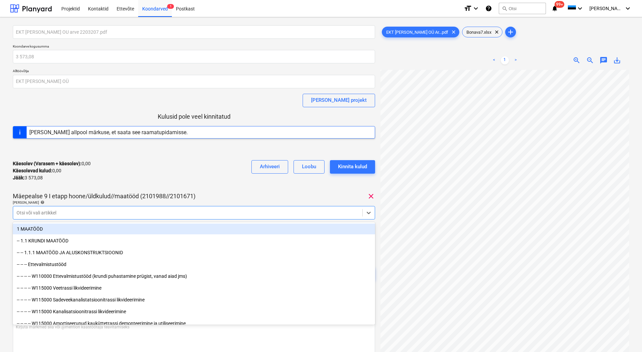
click at [114, 170] on div "Käesolev (Varasem + käesolev) : 0,00 Käesolevad kulud : 0,00 Jääk : 3 573,08 Ar…" at bounding box center [194, 171] width 362 height 32
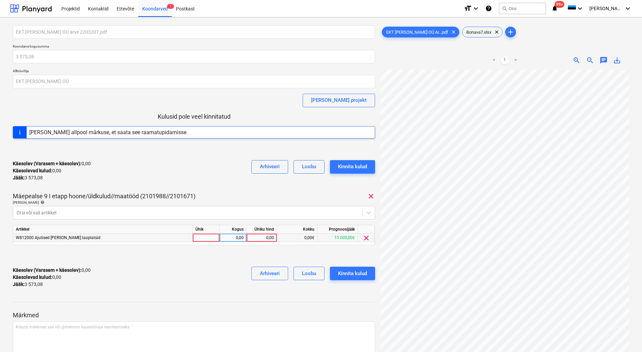
click at [266, 237] on div "0,00" at bounding box center [261, 238] width 25 height 8
type input "3573,08"
click at [196, 266] on div "Käesolev (Varasem + käesolev) : 3 573,08 Käesolevad kulud : 3 573,08 Jääk : 0,0…" at bounding box center [194, 277] width 362 height 32
click at [357, 271] on div "Kinnita kulud" at bounding box center [352, 273] width 29 height 9
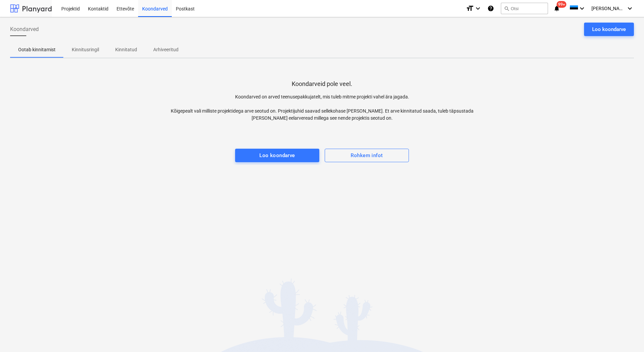
click at [35, 11] on div at bounding box center [31, 8] width 42 height 17
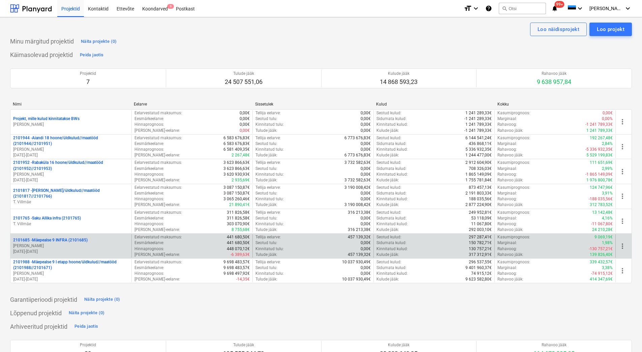
click at [41, 246] on p "[PERSON_NAME]" at bounding box center [71, 246] width 116 height 6
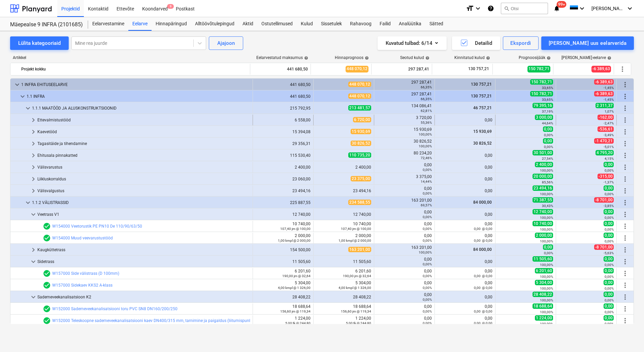
click at [66, 119] on div "Ettevalmistustööd" at bounding box center [143, 120] width 213 height 11
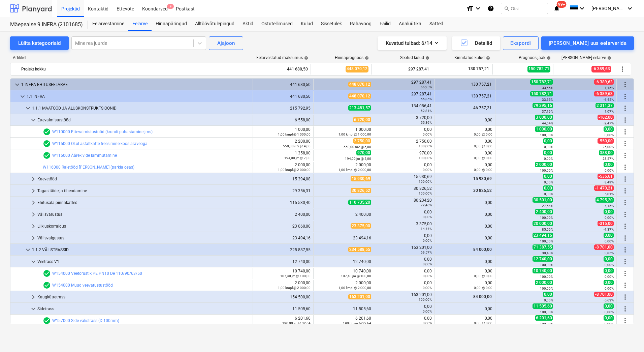
click at [27, 12] on div at bounding box center [31, 8] width 42 height 17
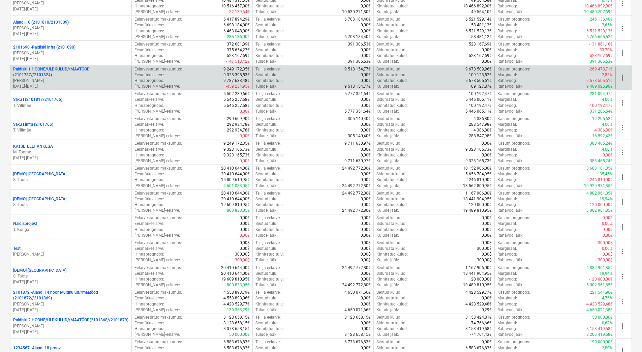
scroll to position [741, 0]
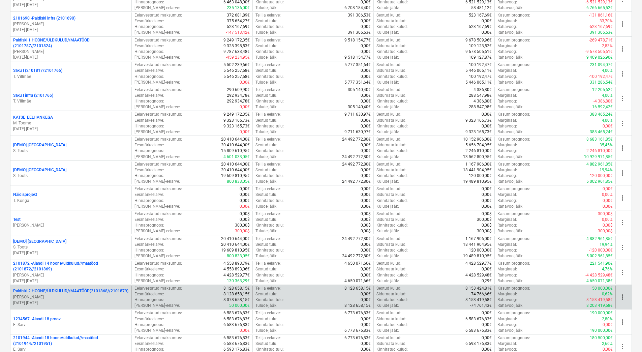
click at [63, 291] on p "Paldiski 2 HOONE/ÜLDKULUD//MAATÖÖD(2101868//2101879)" at bounding box center [70, 291] width 115 height 6
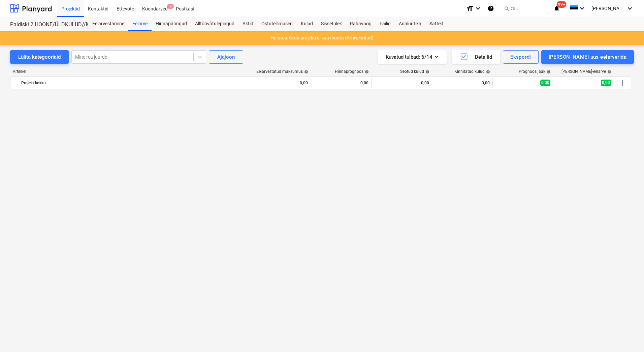
scroll to position [1324, 0]
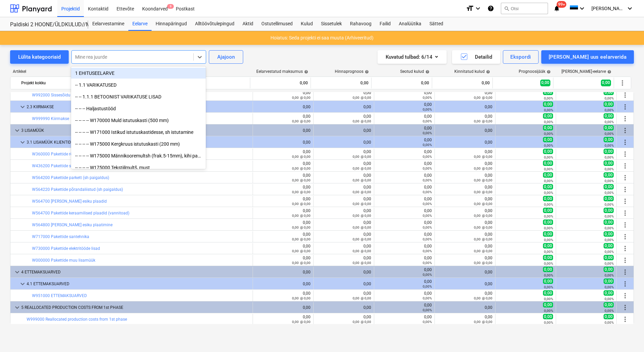
click at [144, 61] on div "Mine rea juurde" at bounding box center [133, 56] width 122 height 9
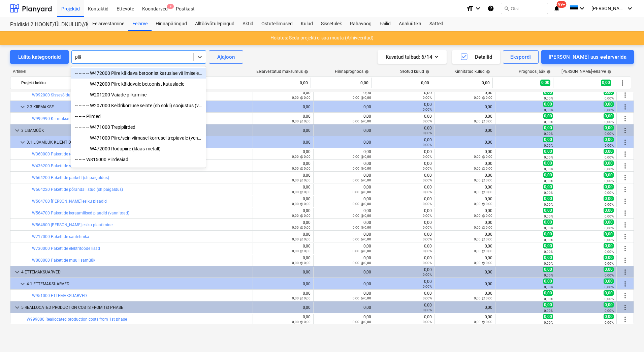
type input "piika"
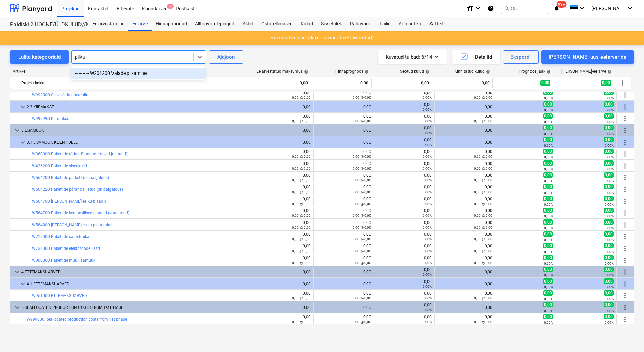
click at [134, 73] on div "-- -- -- -- W201200 Vaiade piikamine" at bounding box center [138, 73] width 135 height 11
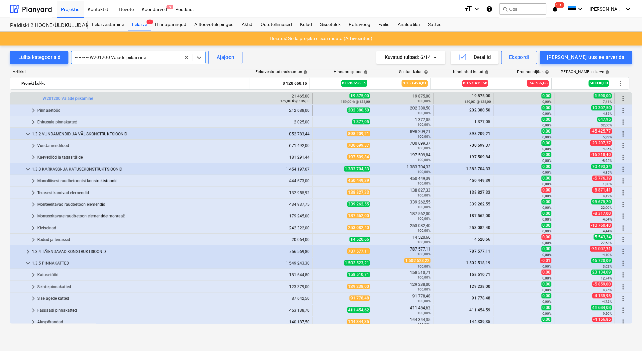
scroll to position [251, 0]
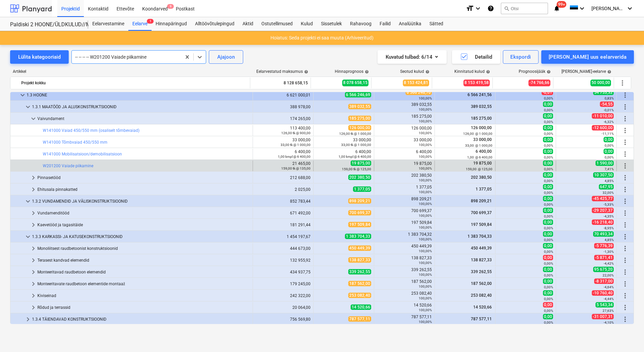
click at [25, 8] on div at bounding box center [31, 8] width 42 height 17
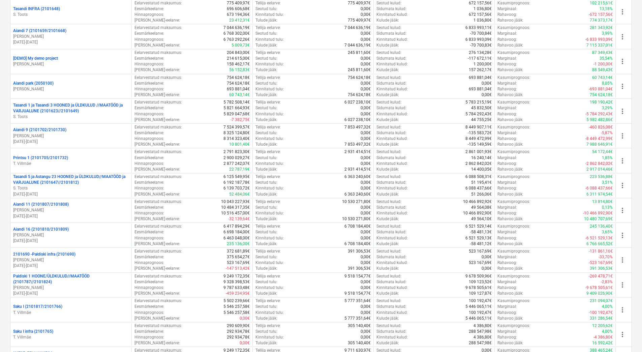
scroll to position [573, 0]
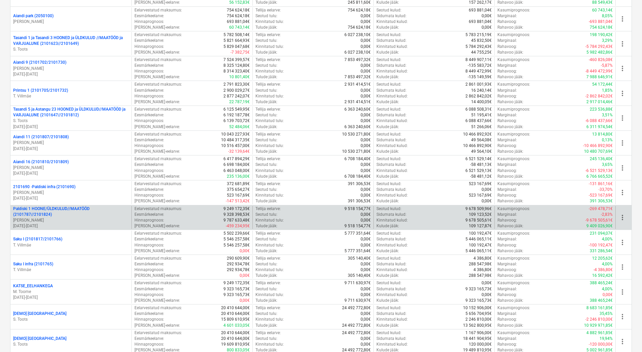
click at [68, 223] on p "01.09.2022 - 29.02.2024" at bounding box center [71, 226] width 116 height 6
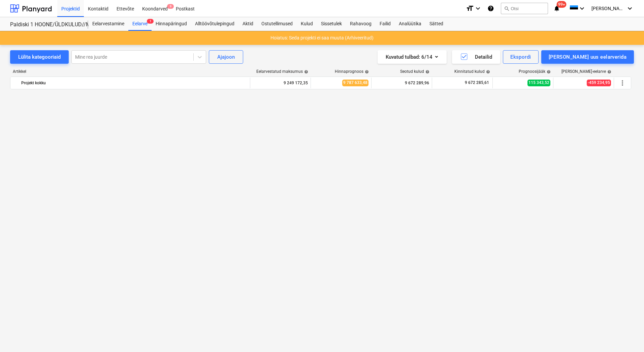
scroll to position [550, 0]
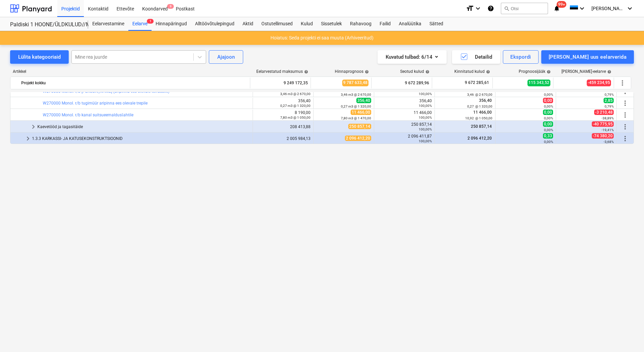
click at [83, 56] on div at bounding box center [132, 57] width 115 height 7
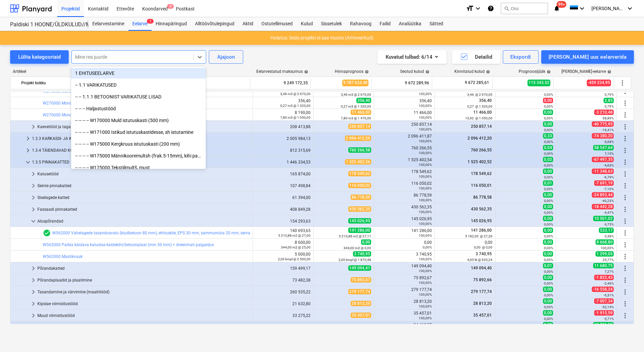
scroll to position [349, 0]
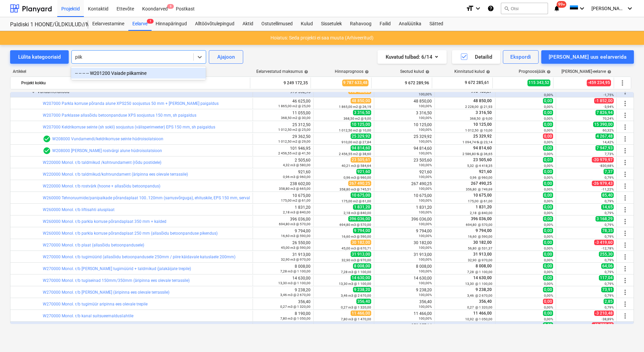
type input "piika"
click at [110, 73] on div "-- -- -- -- W201200 Vaiade piikamine" at bounding box center [138, 73] width 135 height 11
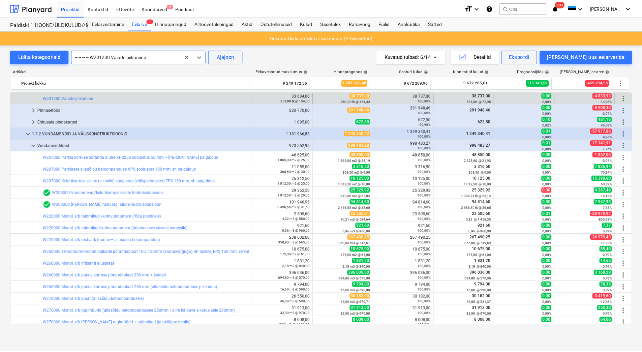
scroll to position [334, 0]
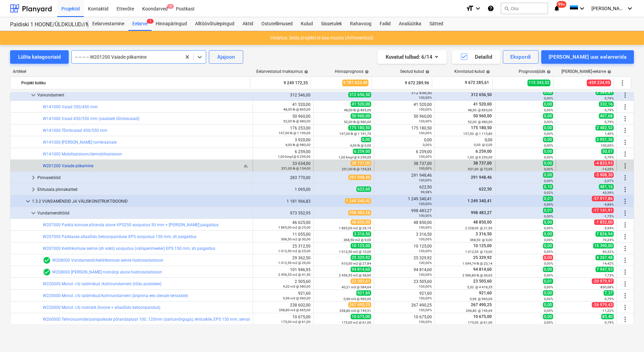
click at [85, 167] on link "W201200 Vaiade piikamine" at bounding box center [68, 165] width 51 height 5
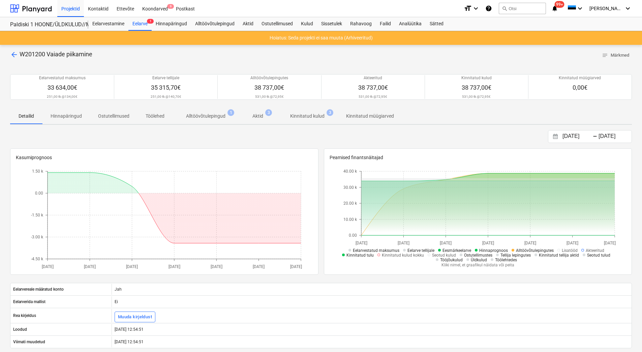
click at [303, 117] on p "Kinnitatud kulud" at bounding box center [307, 116] width 34 height 7
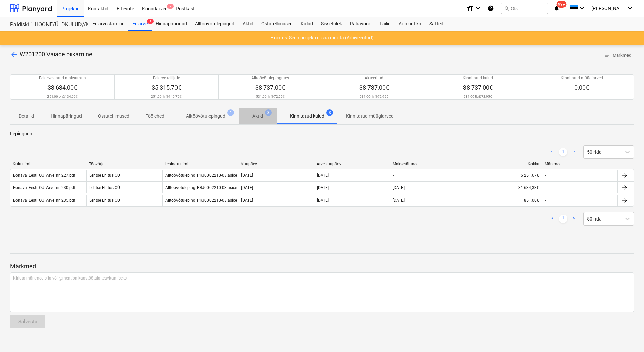
click at [256, 117] on p "Aktid" at bounding box center [257, 116] width 11 height 7
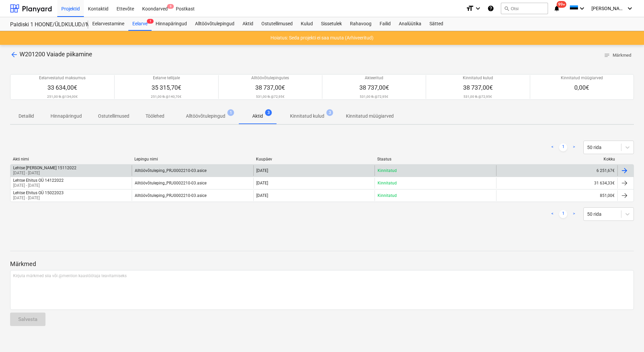
click at [84, 173] on div "Lehtse Ehitus OÜ 15112022 16 Oct 2022 - 15 Nov 2022" at bounding box center [70, 170] width 121 height 11
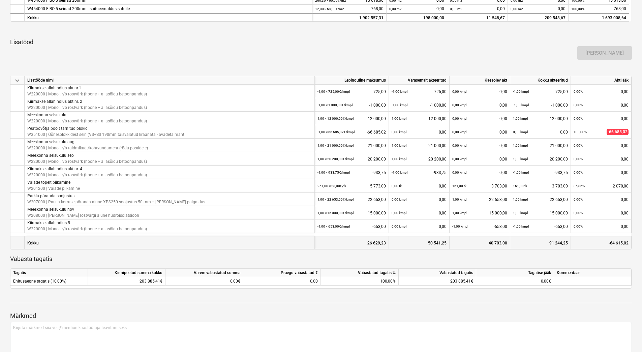
scroll to position [413, 0]
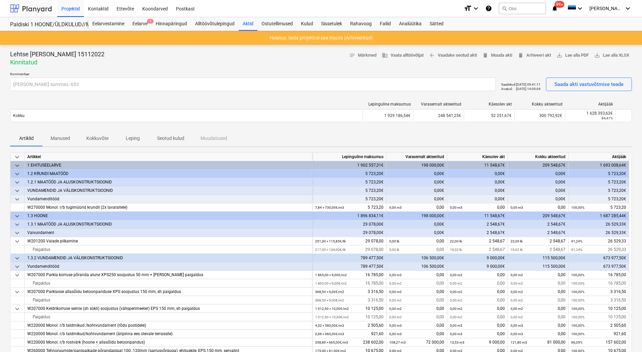
click at [26, 7] on div at bounding box center [31, 8] width 42 height 17
